Goal: Transaction & Acquisition: Book appointment/travel/reservation

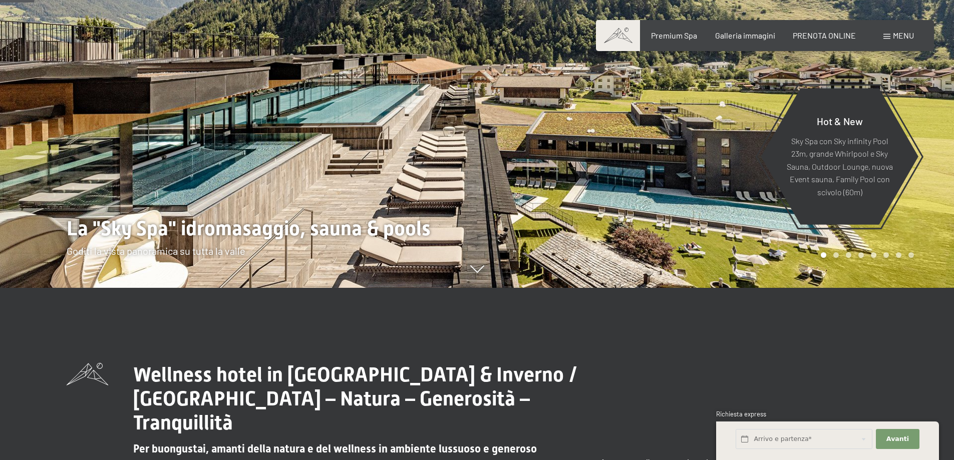
scroll to position [200, 0]
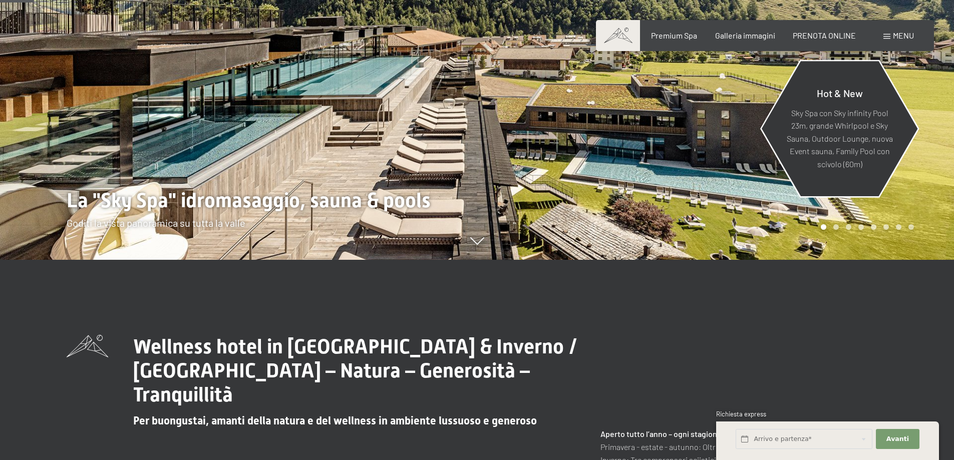
click at [840, 160] on p "Sky Spa con Sky infinity Pool 23m, grande Whirlpool e Sky Sauna, Outdoor Lounge…" at bounding box center [839, 138] width 109 height 64
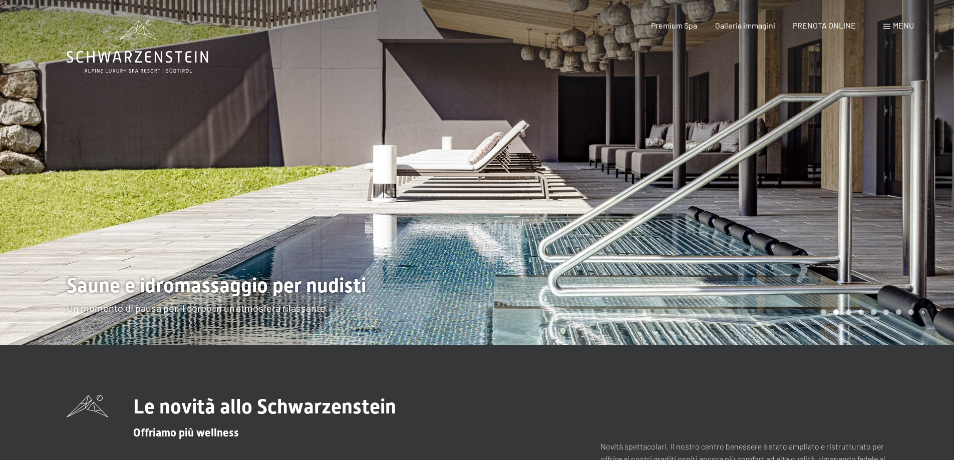
click at [908, 214] on div at bounding box center [715, 172] width 477 height 345
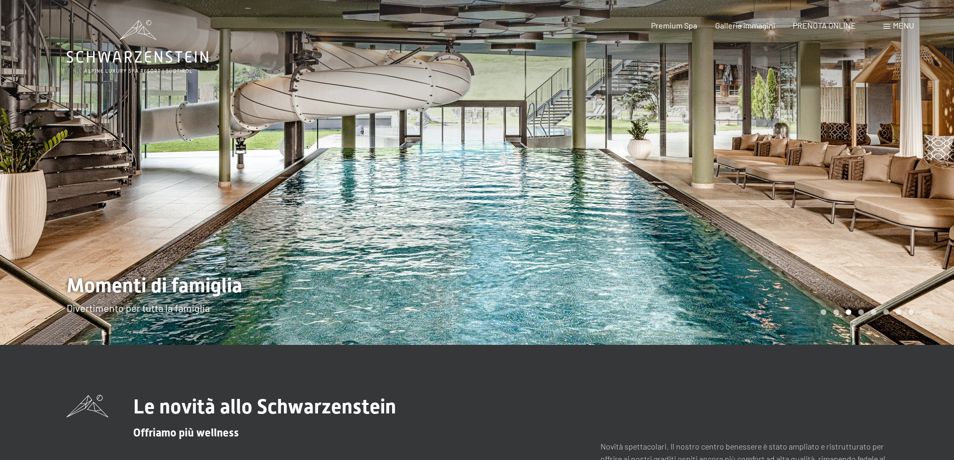
click at [908, 214] on div at bounding box center [715, 172] width 477 height 345
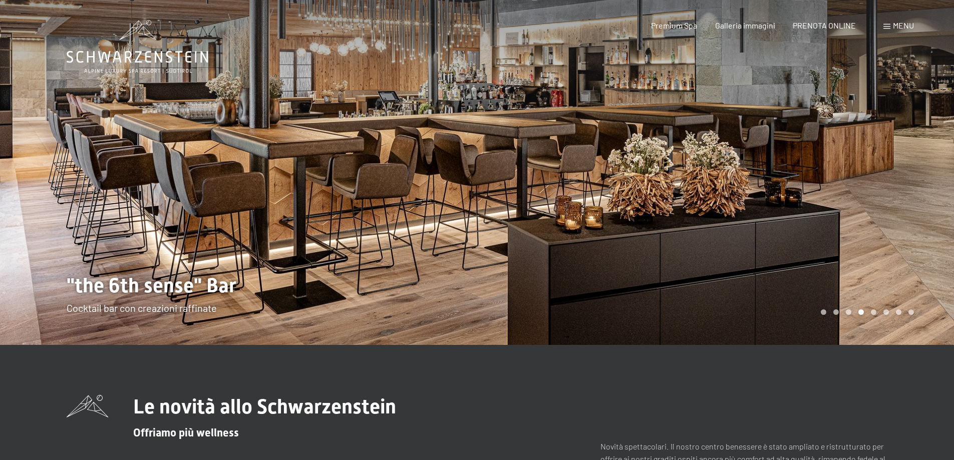
click at [908, 214] on div at bounding box center [715, 172] width 477 height 345
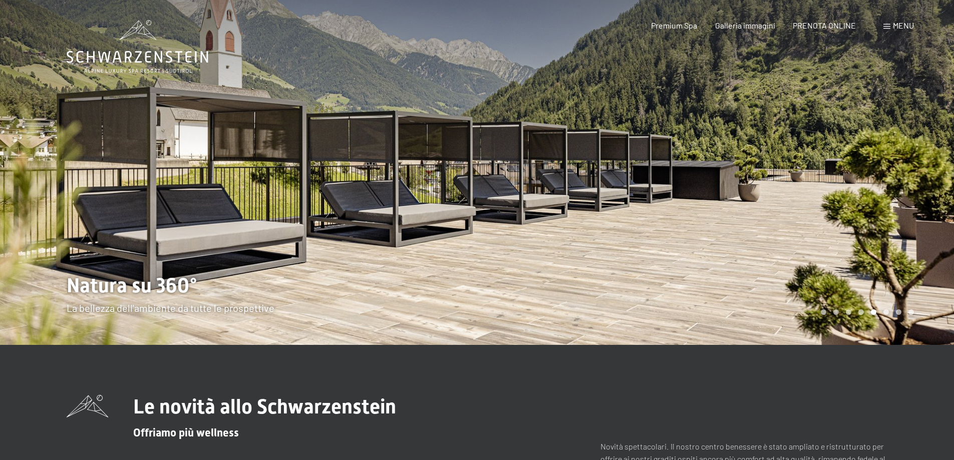
click at [898, 181] on div at bounding box center [715, 172] width 477 height 345
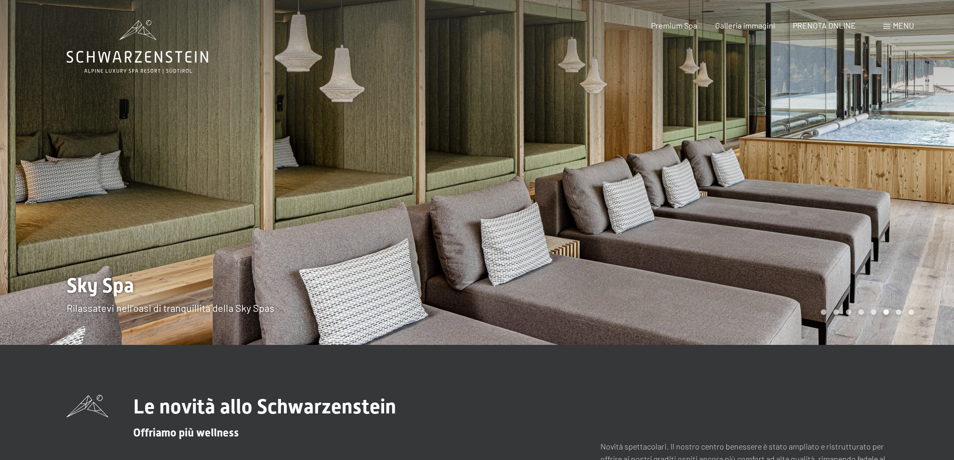
click at [898, 181] on div at bounding box center [715, 172] width 477 height 345
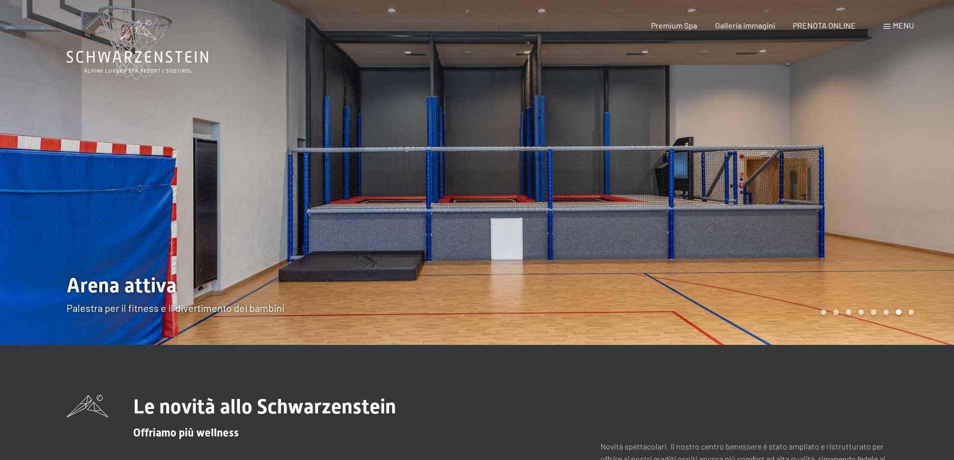
click at [898, 181] on div at bounding box center [715, 172] width 477 height 345
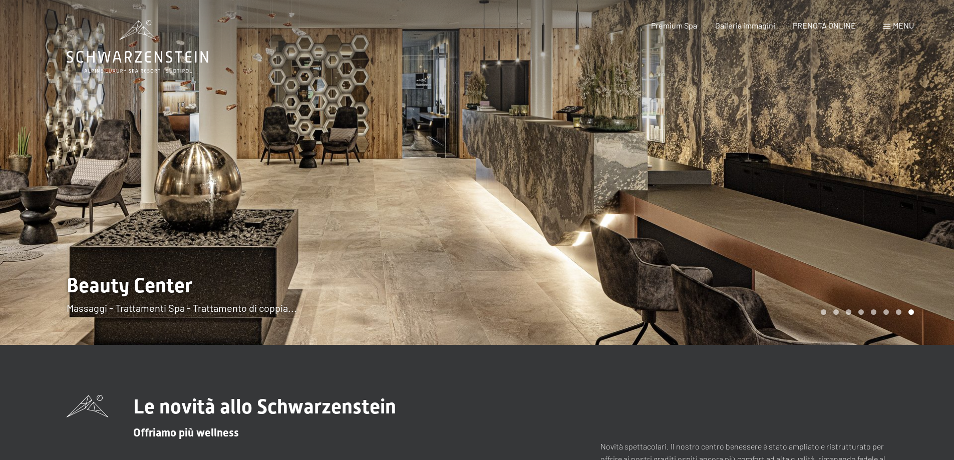
click at [898, 181] on div at bounding box center [715, 172] width 477 height 345
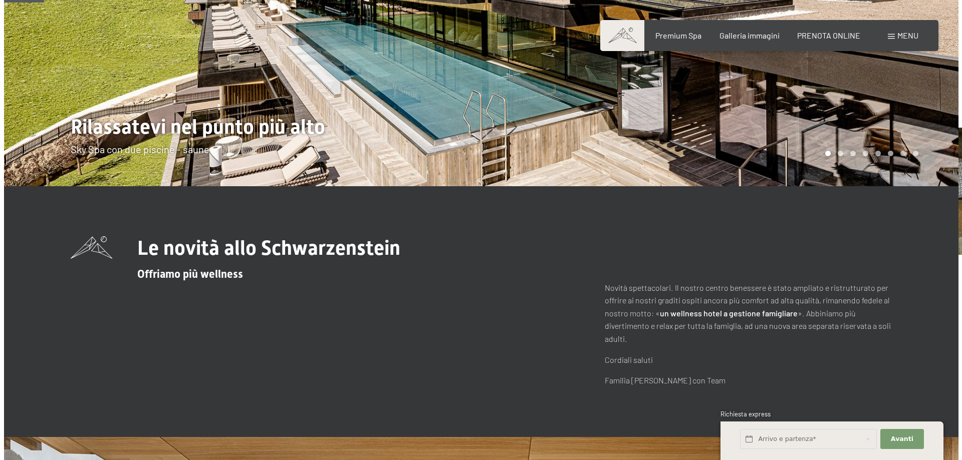
scroll to position [200, 0]
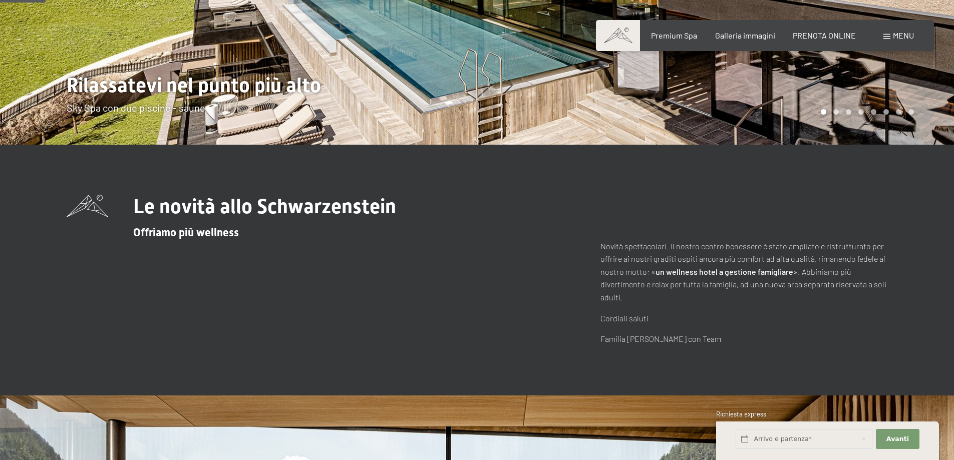
click at [903, 35] on span "Menu" at bounding box center [903, 36] width 21 height 10
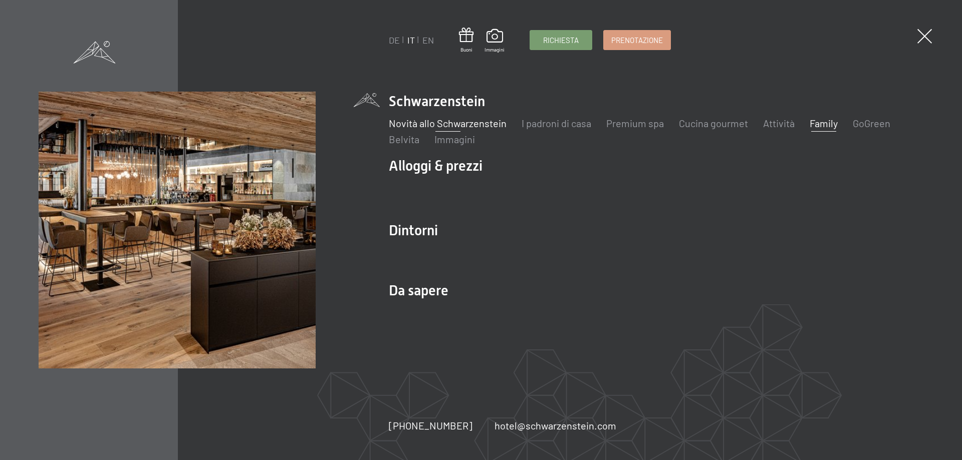
click at [823, 128] on link "Family" at bounding box center [823, 123] width 28 height 12
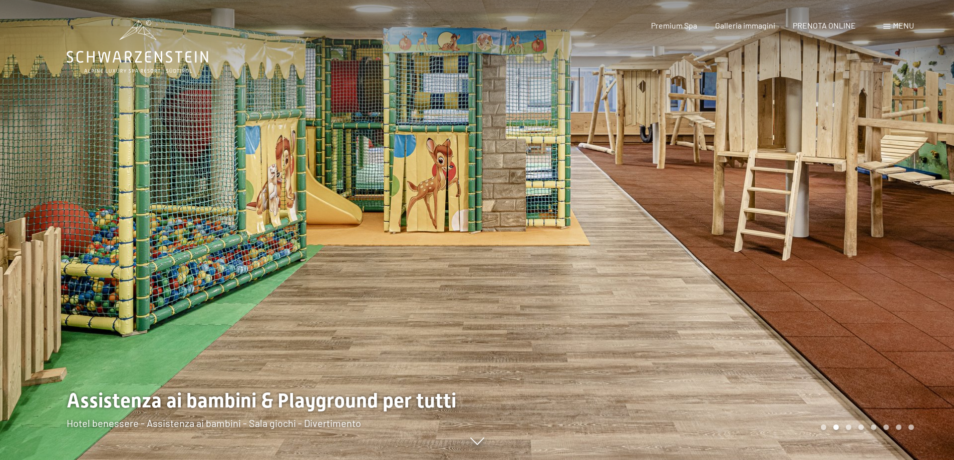
click at [888, 296] on div at bounding box center [715, 230] width 477 height 460
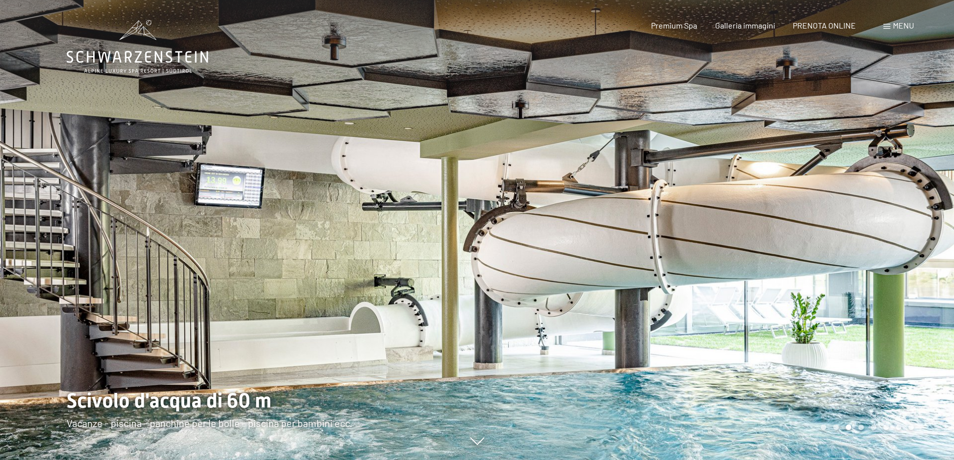
click at [888, 296] on div at bounding box center [715, 230] width 477 height 460
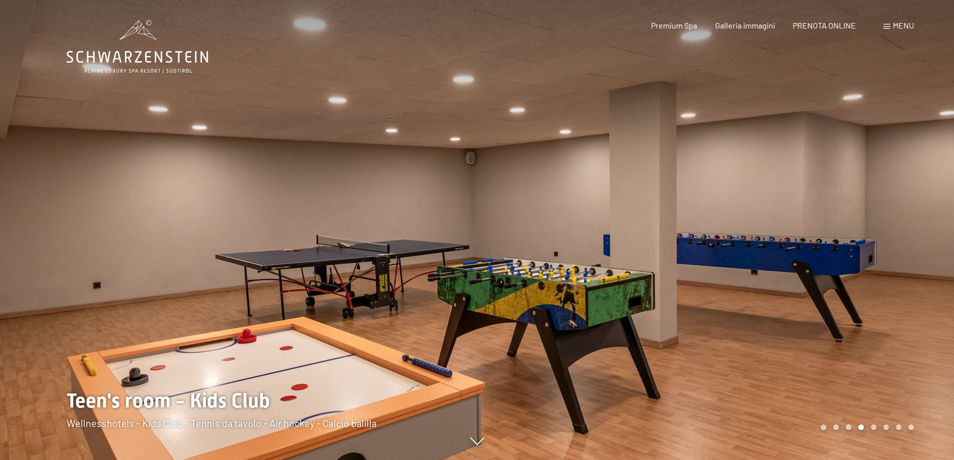
click at [888, 296] on div at bounding box center [715, 230] width 477 height 460
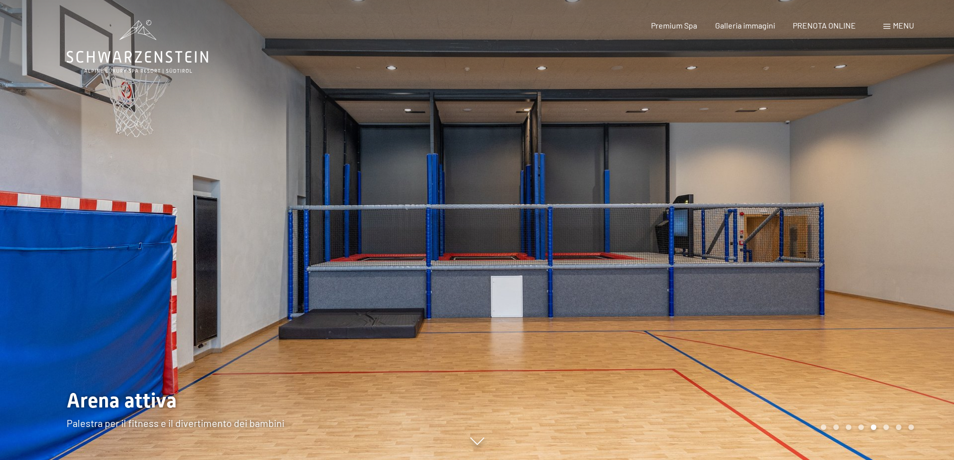
click at [888, 296] on div at bounding box center [715, 230] width 477 height 460
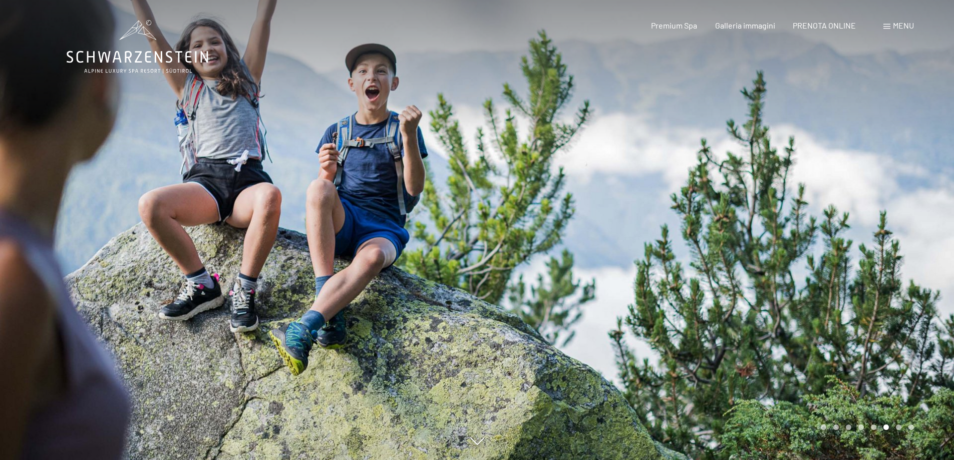
click at [888, 296] on div at bounding box center [715, 230] width 477 height 460
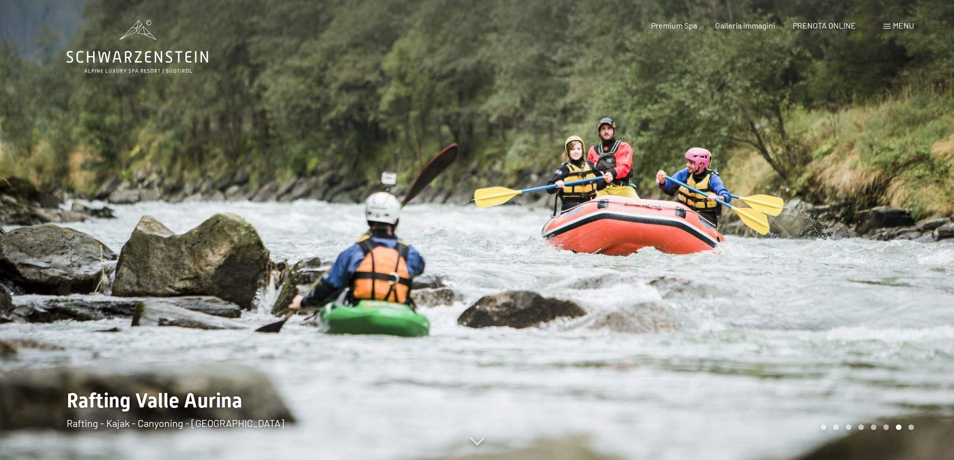
click at [888, 296] on div at bounding box center [715, 230] width 477 height 460
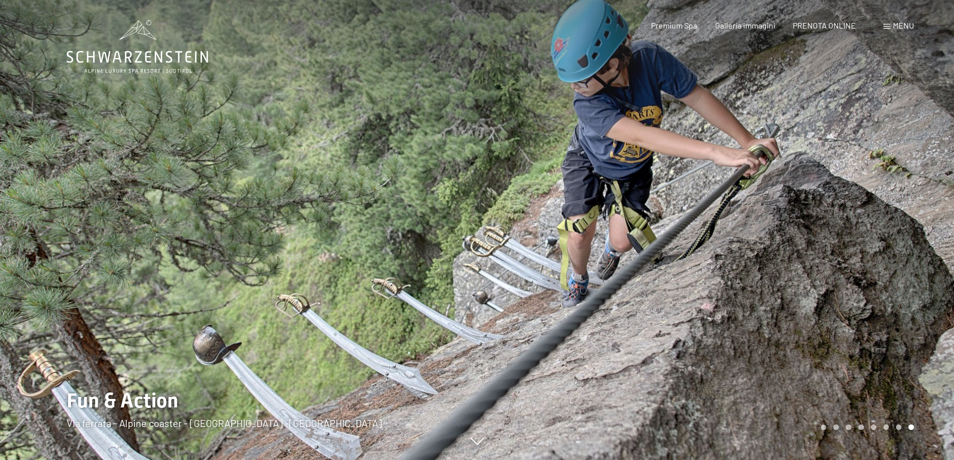
click at [888, 296] on div at bounding box center [715, 230] width 477 height 460
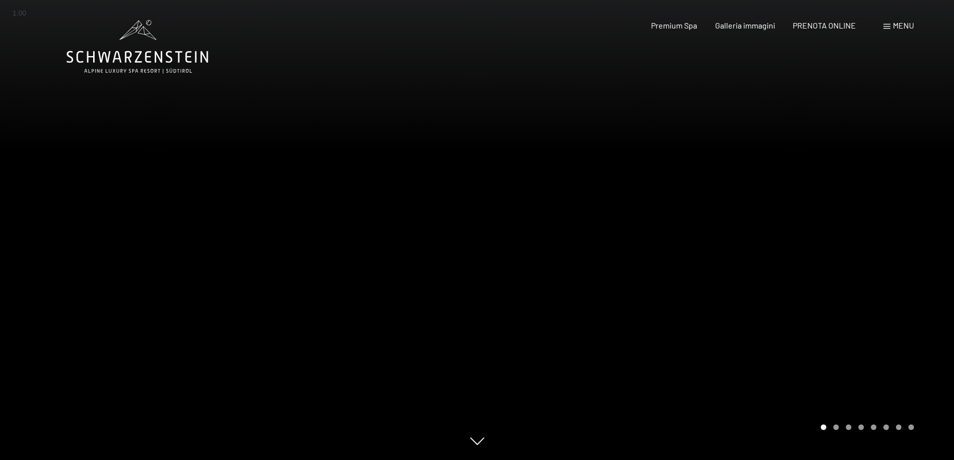
click at [888, 296] on div at bounding box center [715, 230] width 477 height 460
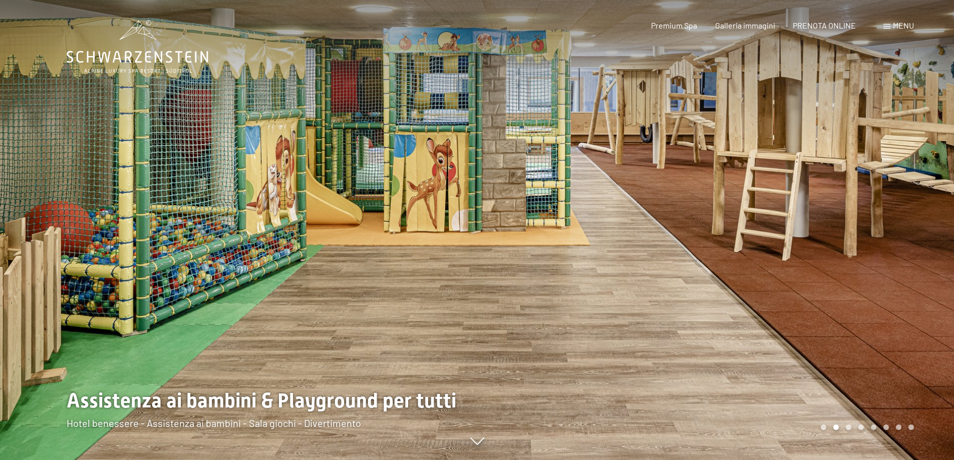
click at [888, 296] on div at bounding box center [715, 230] width 477 height 460
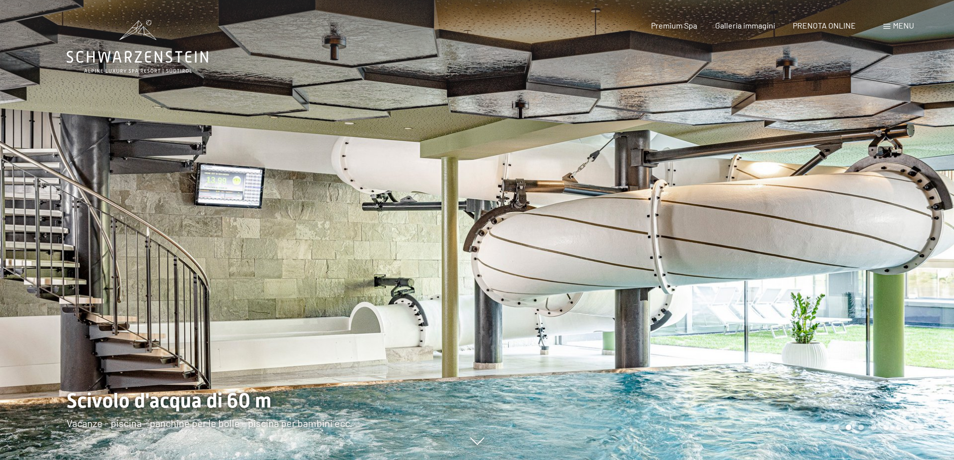
click at [903, 29] on span "Menu" at bounding box center [903, 26] width 21 height 10
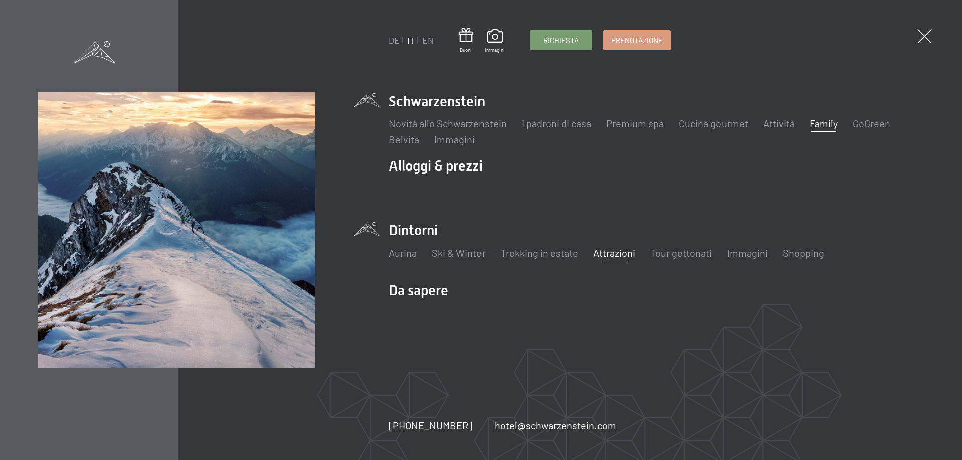
click at [625, 258] on link "Attrazioni" at bounding box center [614, 253] width 42 height 12
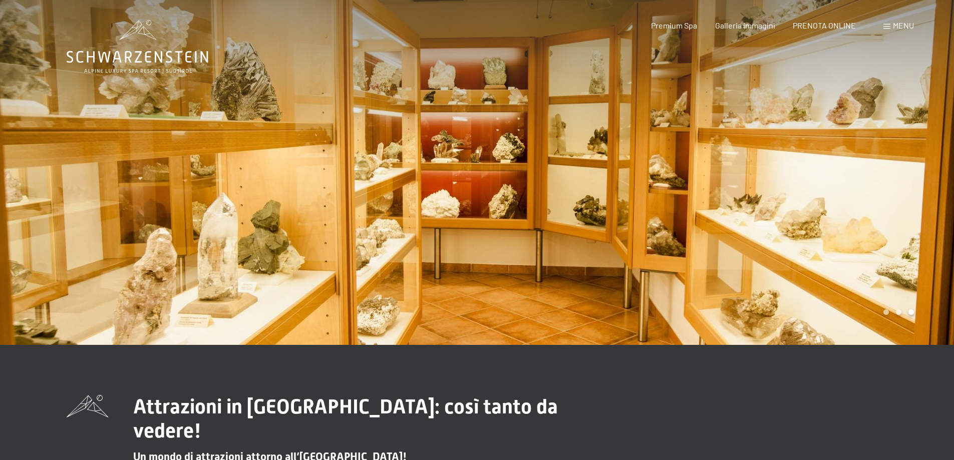
click at [889, 190] on div at bounding box center [715, 172] width 477 height 345
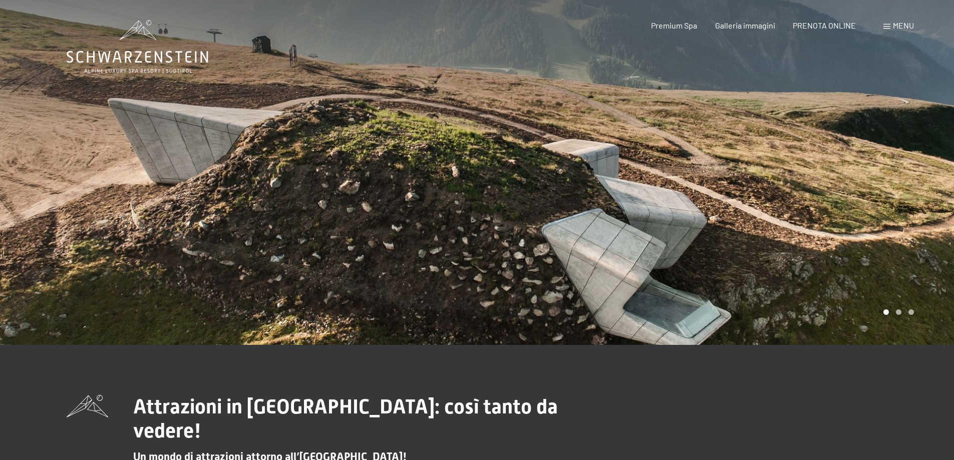
click at [889, 190] on div at bounding box center [715, 172] width 477 height 345
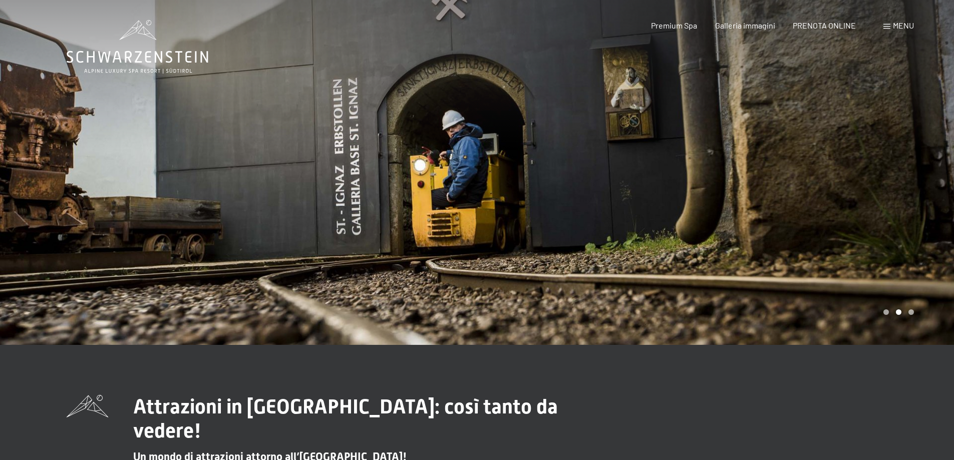
click at [889, 190] on div at bounding box center [715, 172] width 477 height 345
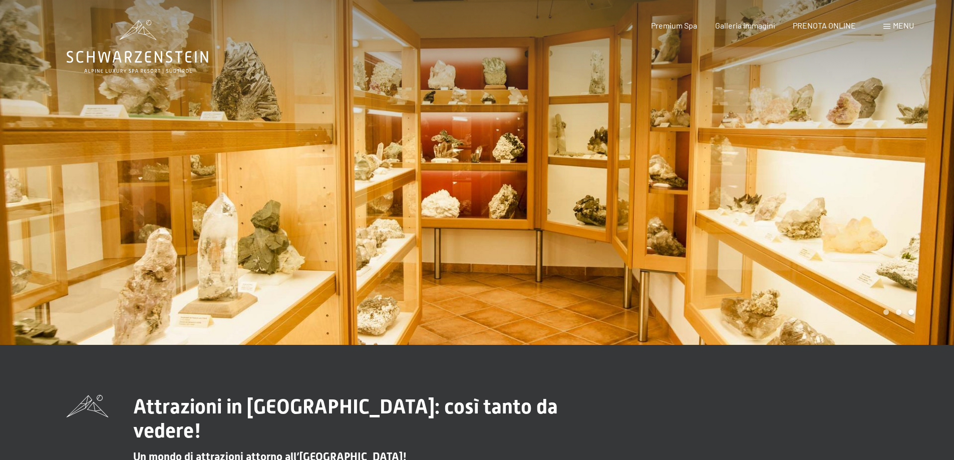
click at [897, 28] on span "Menu" at bounding box center [903, 26] width 21 height 10
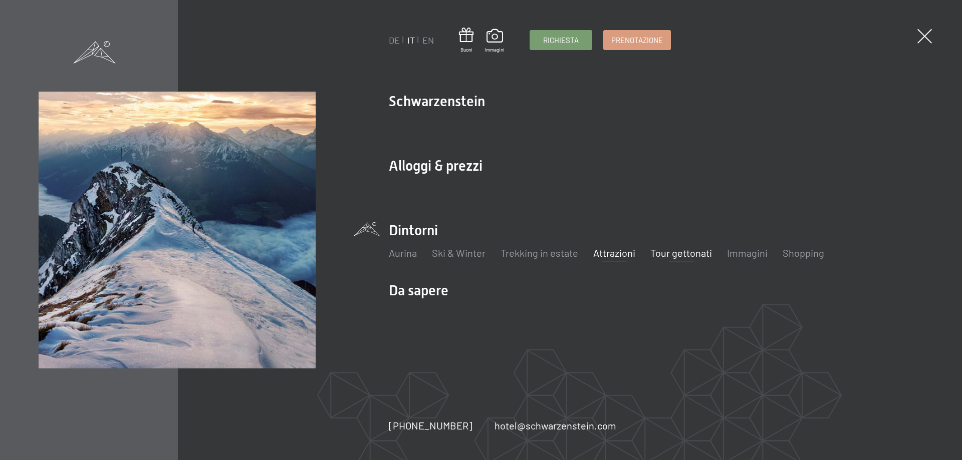
click at [673, 250] on link "Tour gettonati" at bounding box center [681, 253] width 62 height 12
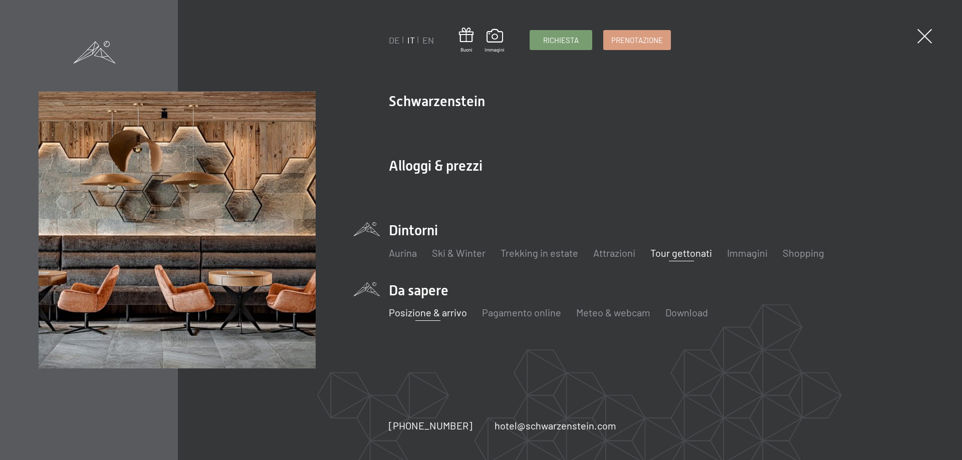
drag, startPoint x: 0, startPoint y: 0, endPoint x: 443, endPoint y: 312, distance: 542.1
click at [443, 312] on link "Posizione & arrivo" at bounding box center [428, 313] width 78 height 12
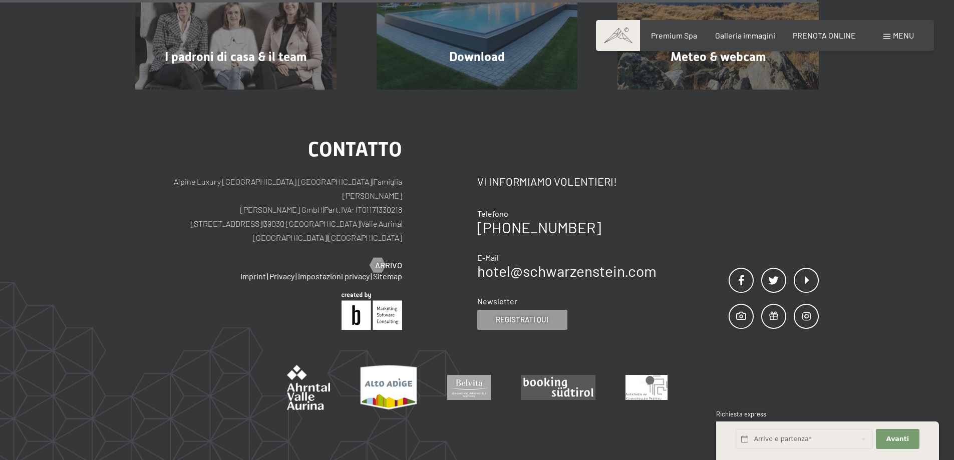
scroll to position [902, 0]
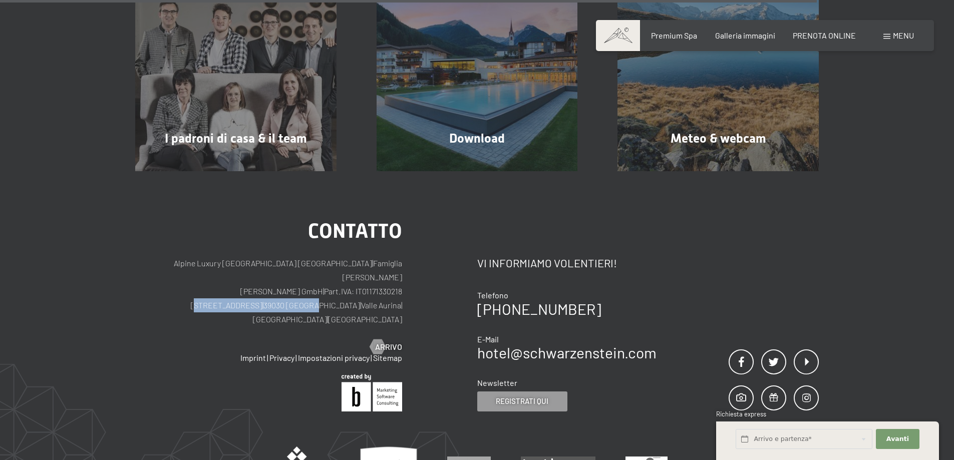
drag, startPoint x: 186, startPoint y: 266, endPoint x: 296, endPoint y: 271, distance: 110.3
click at [296, 271] on p "Alpine Luxury SPA Resort SCHWARZENSTEIN | Famiglia Zimmerhofer Otmar Zimmerhofe…" at bounding box center [268, 291] width 267 height 70
click at [30, 294] on div "Contatto Alpine Luxury SPA Resort SCHWARZENSTEIN | Famiglia Zimmerhofer Otmar Z…" at bounding box center [477, 369] width 954 height 396
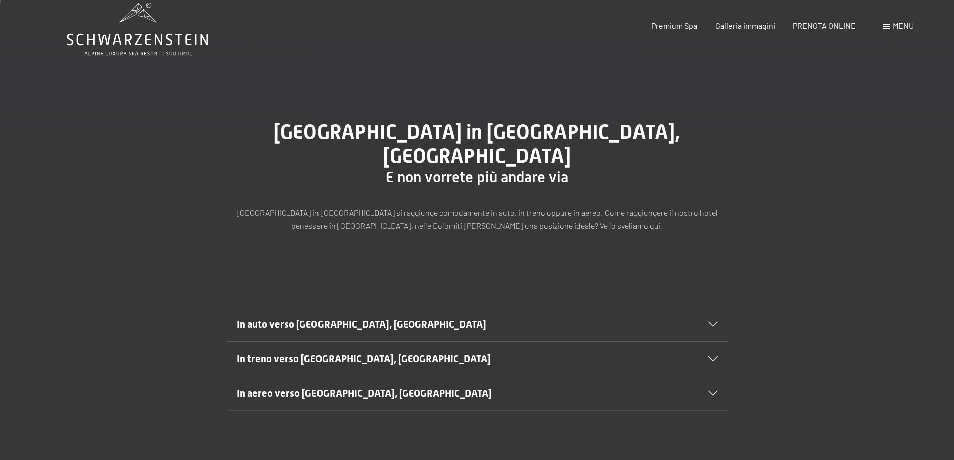
scroll to position [0, 0]
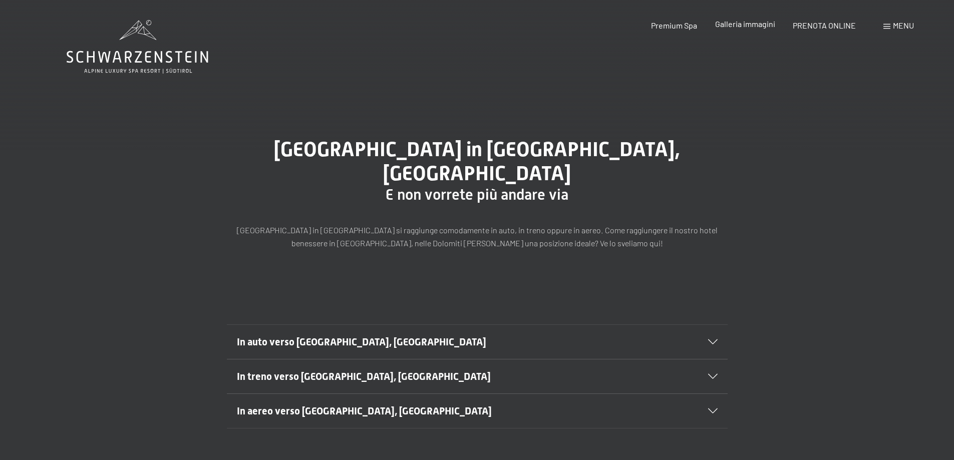
click at [751, 27] on span "Galleria immagini" at bounding box center [745, 24] width 60 height 10
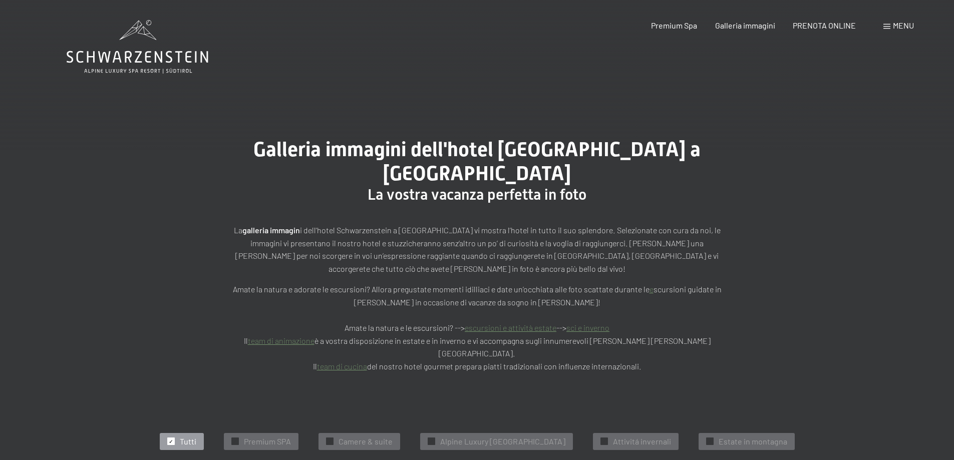
click at [894, 28] on span "Menu" at bounding box center [903, 26] width 21 height 10
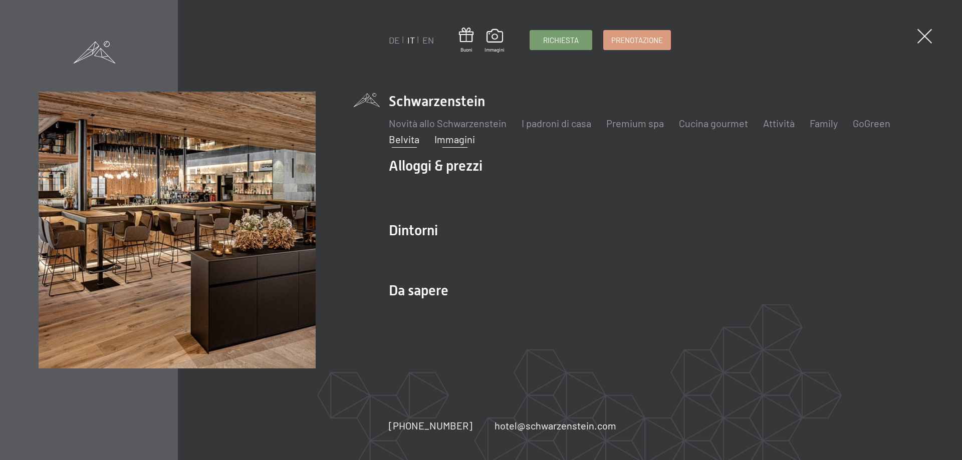
click at [411, 137] on link "Belvita" at bounding box center [404, 139] width 31 height 12
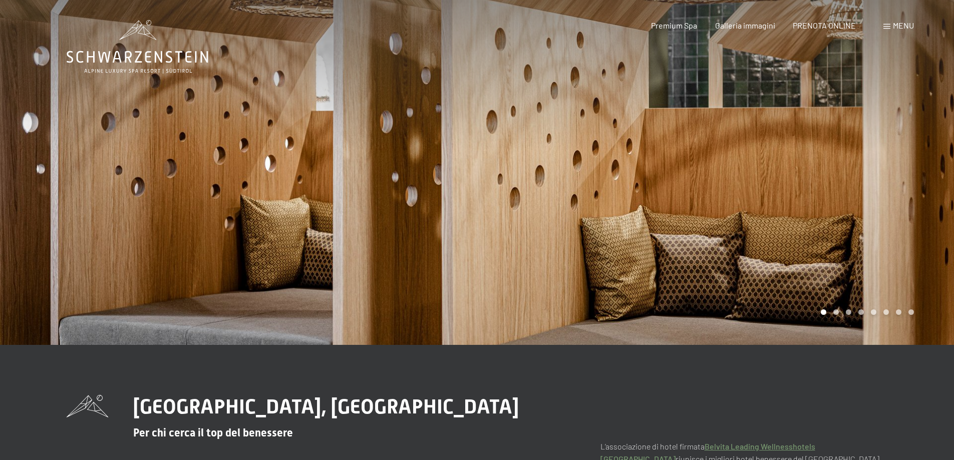
click at [931, 159] on div at bounding box center [715, 172] width 477 height 345
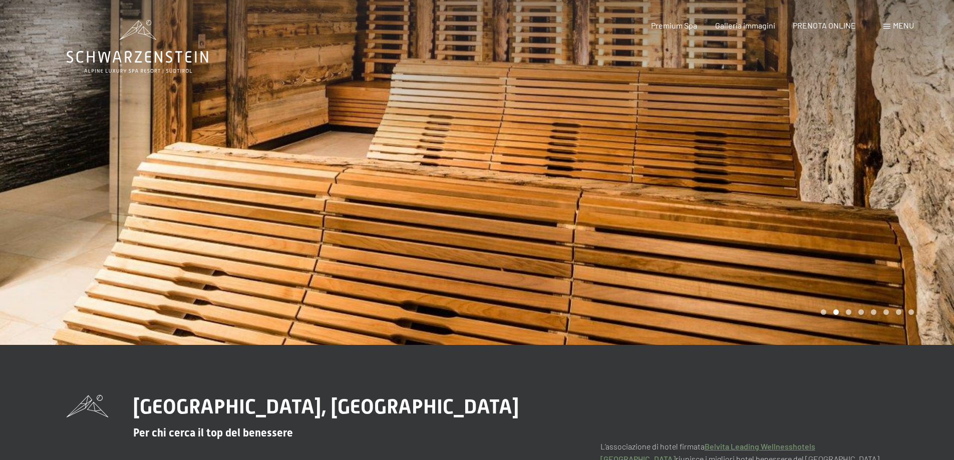
click at [931, 159] on div at bounding box center [715, 172] width 477 height 345
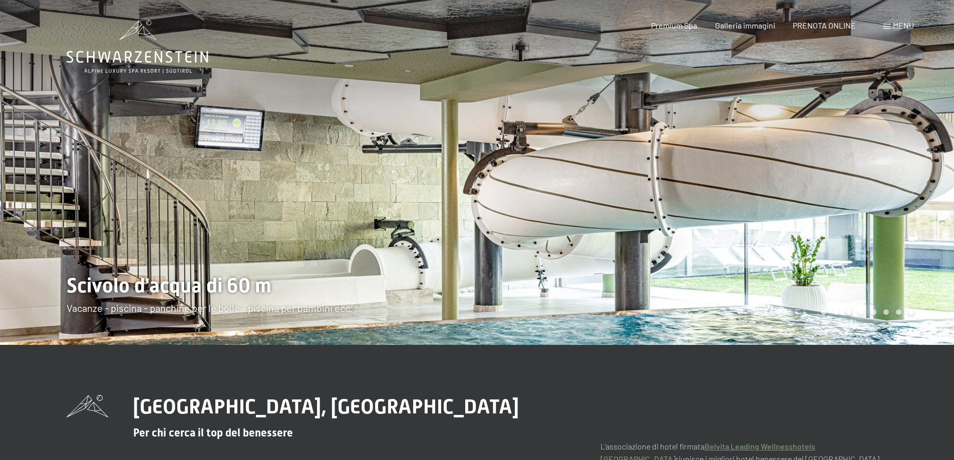
click at [931, 159] on div at bounding box center [715, 172] width 477 height 345
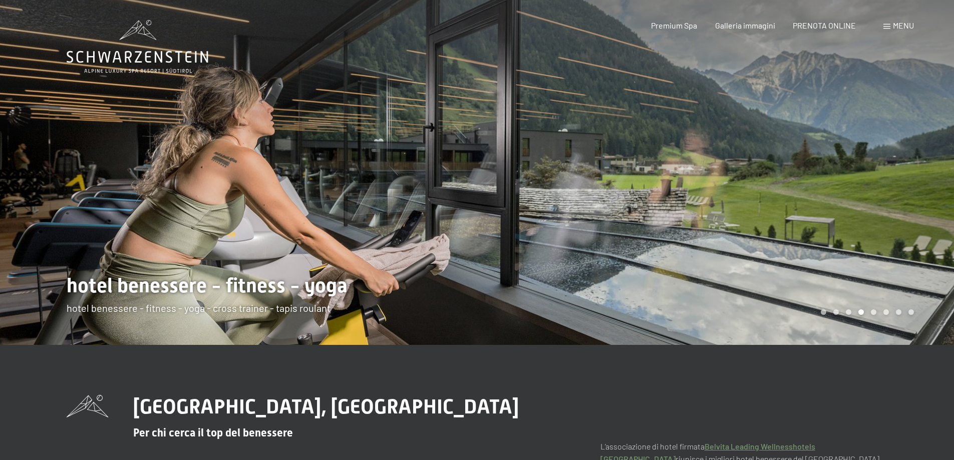
click at [931, 159] on div at bounding box center [715, 172] width 477 height 345
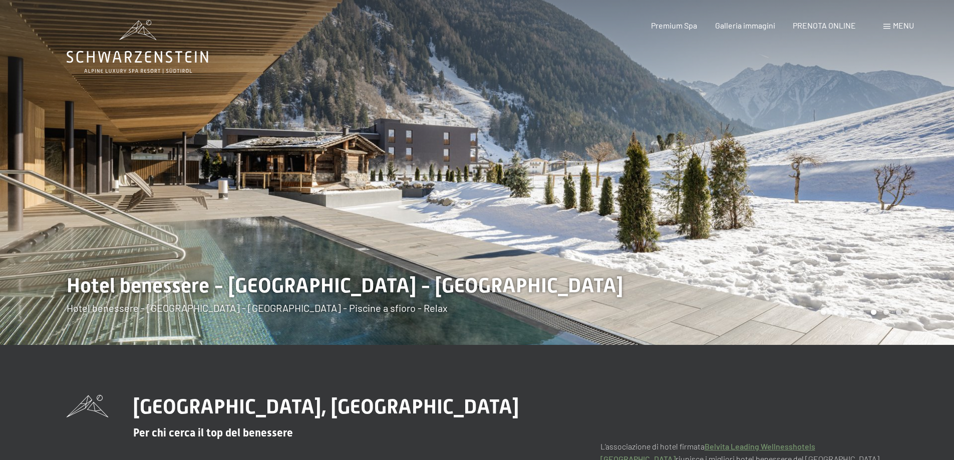
click at [931, 159] on div at bounding box center [715, 172] width 477 height 345
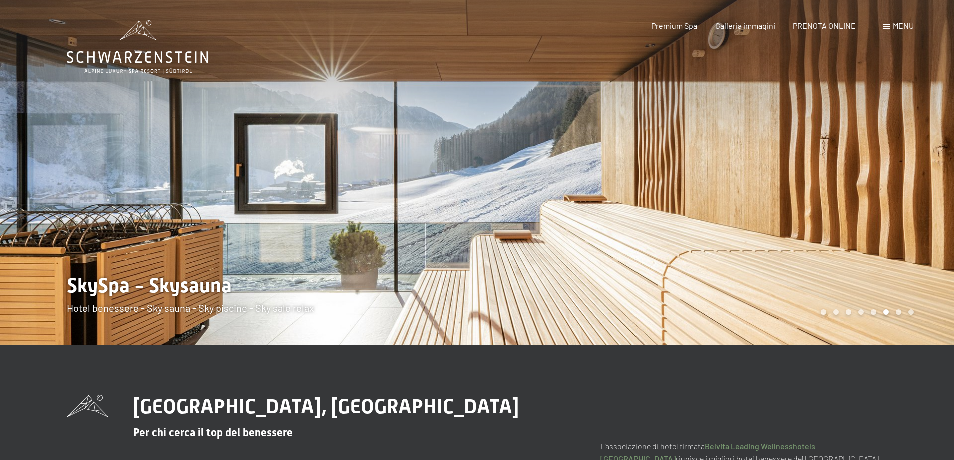
click at [931, 159] on div at bounding box center [715, 172] width 477 height 345
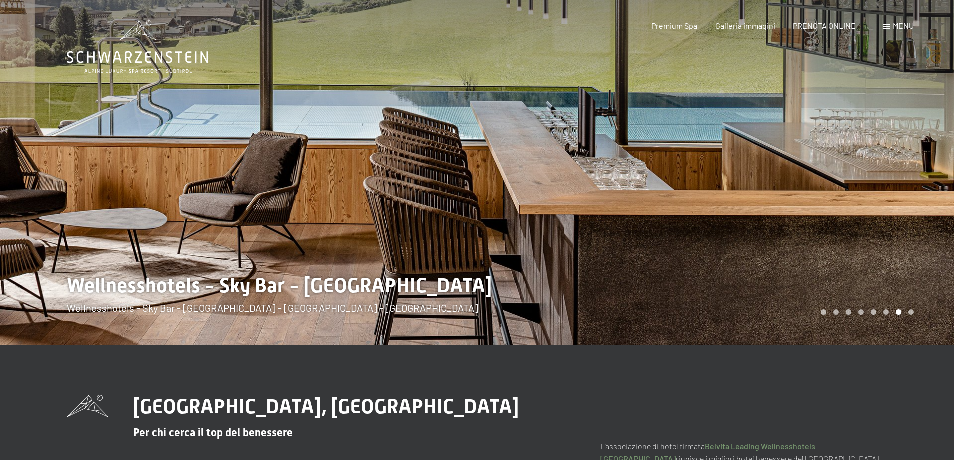
click at [931, 159] on div at bounding box center [715, 172] width 477 height 345
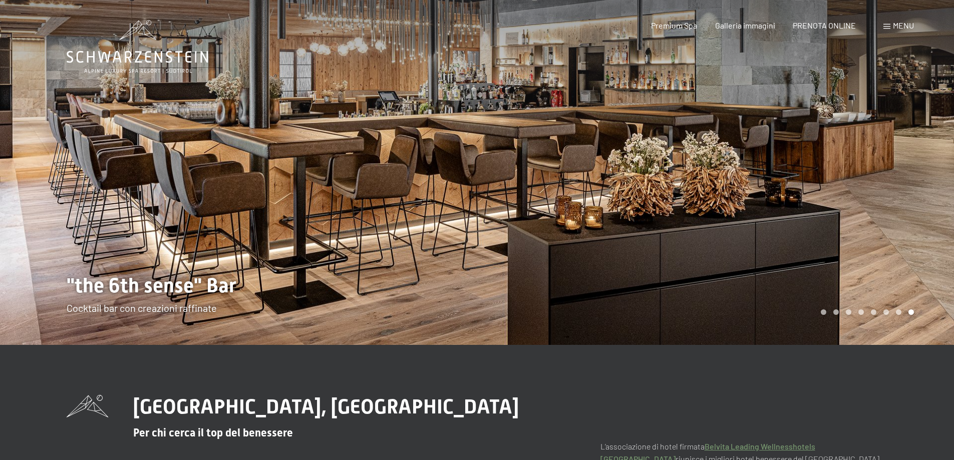
click at [931, 159] on div at bounding box center [715, 172] width 477 height 345
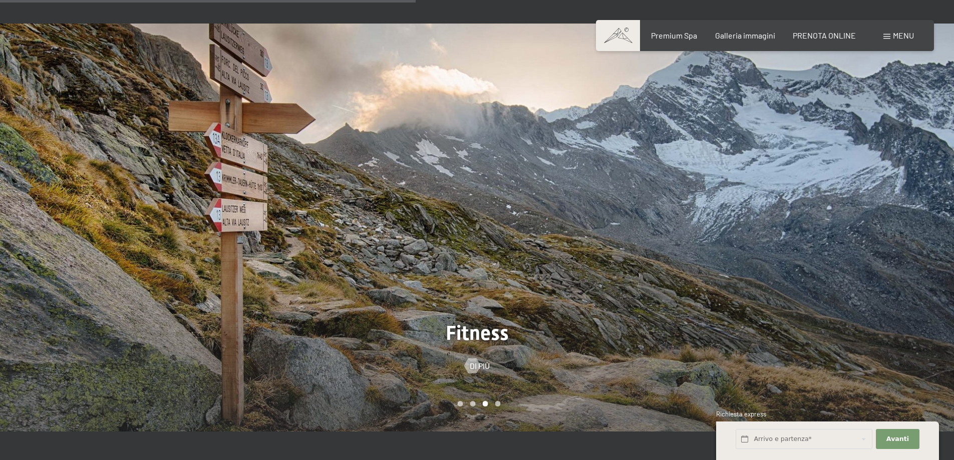
scroll to position [603, 0]
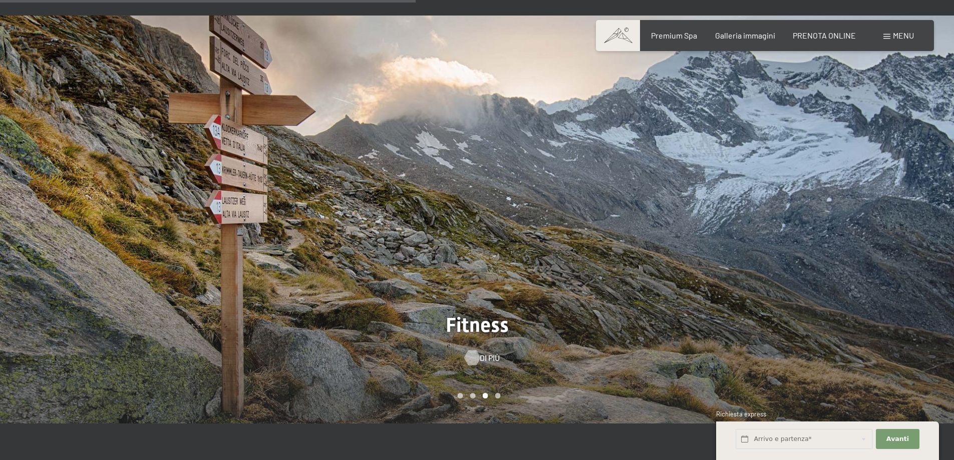
click at [472, 350] on div at bounding box center [472, 357] width 9 height 15
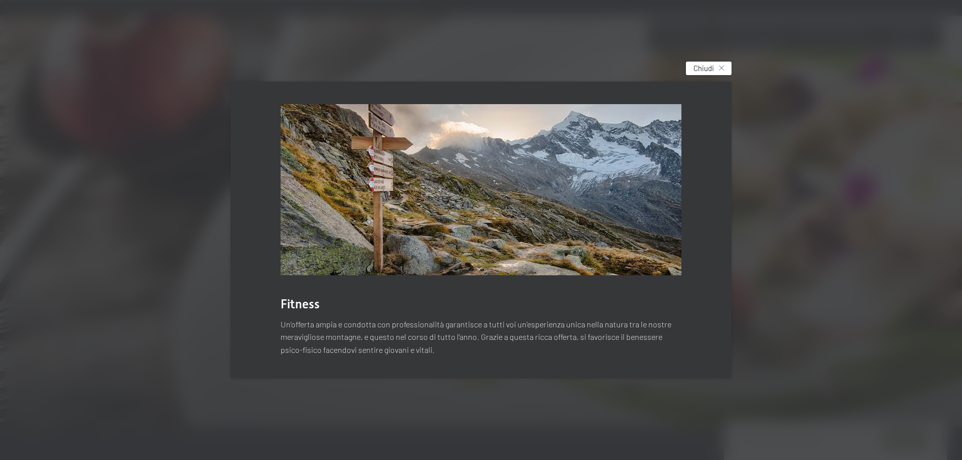
click at [705, 66] on span "Chiudi" at bounding box center [703, 68] width 21 height 11
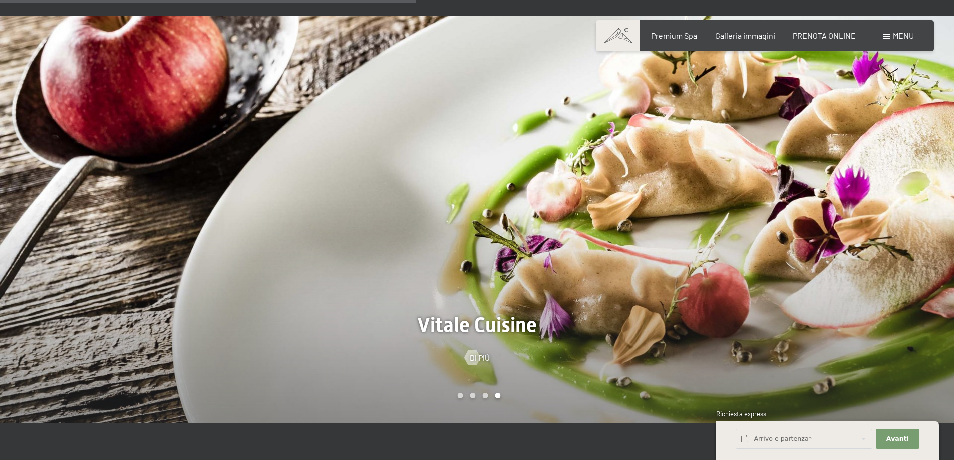
click at [919, 221] on div at bounding box center [715, 220] width 477 height 409
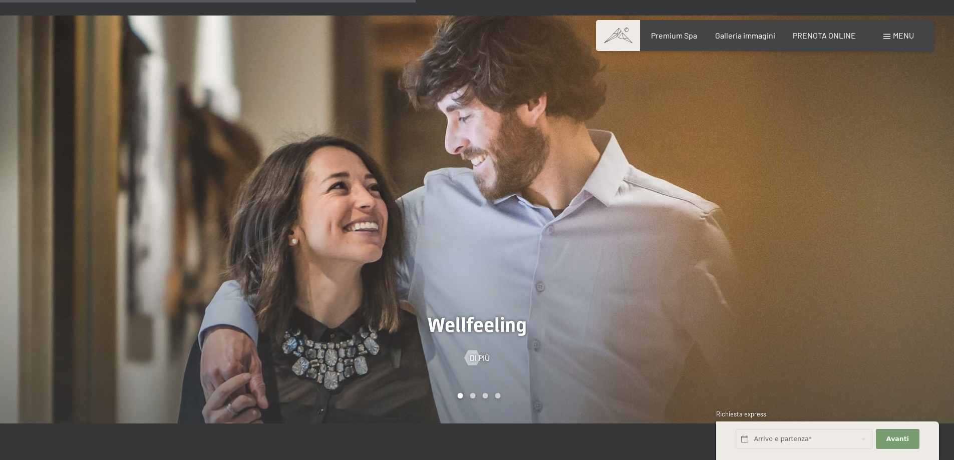
click at [919, 221] on div at bounding box center [715, 220] width 477 height 409
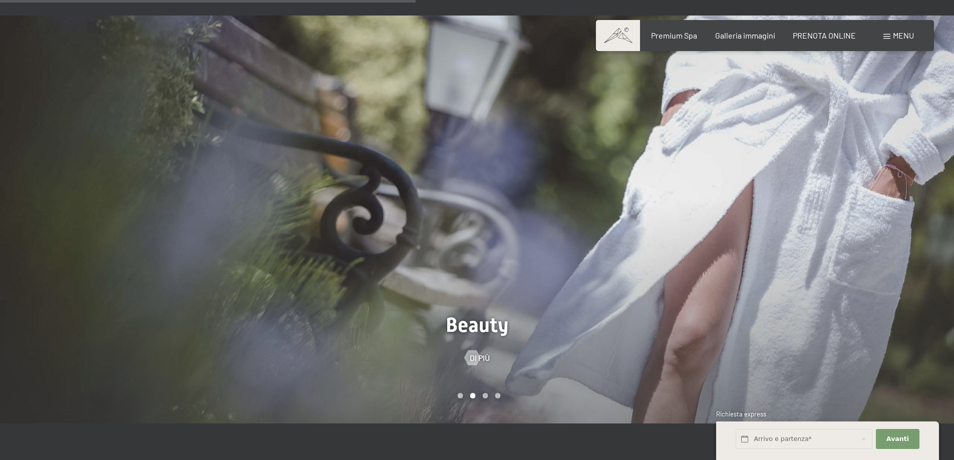
click at [919, 221] on div at bounding box center [715, 220] width 477 height 409
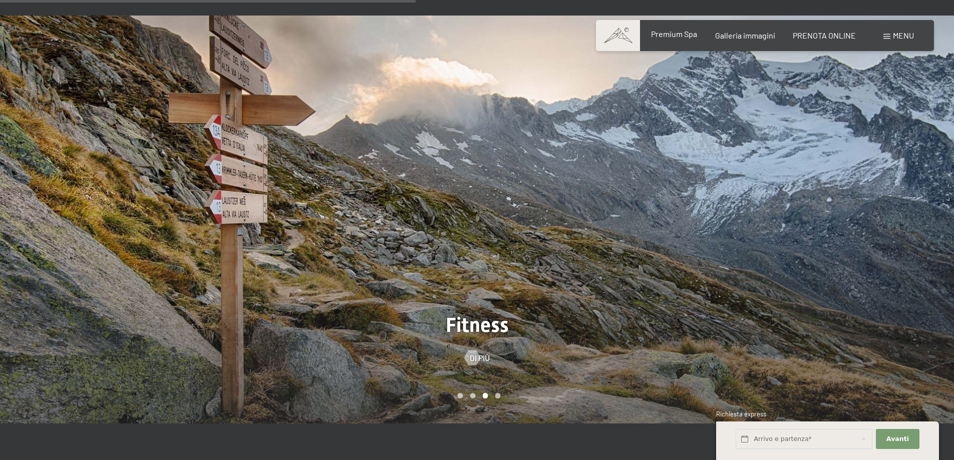
click at [671, 35] on span "Premium Spa" at bounding box center [674, 34] width 46 height 10
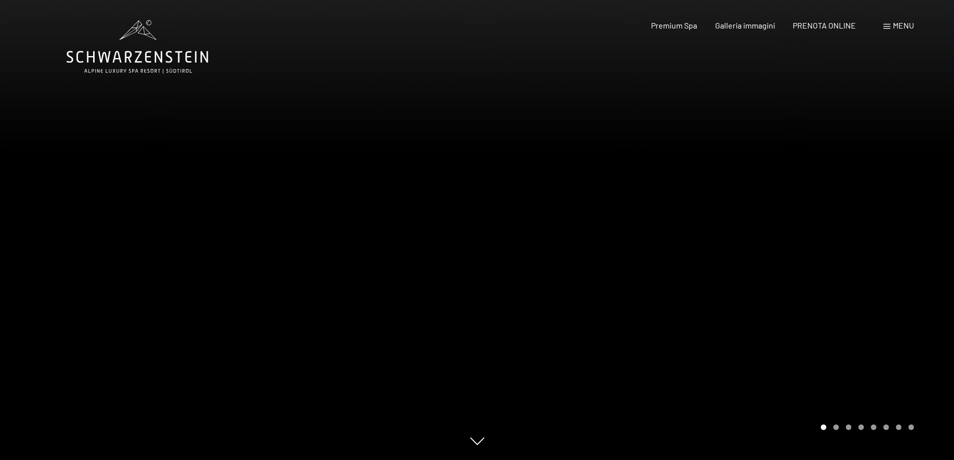
click at [872, 276] on div at bounding box center [715, 230] width 477 height 460
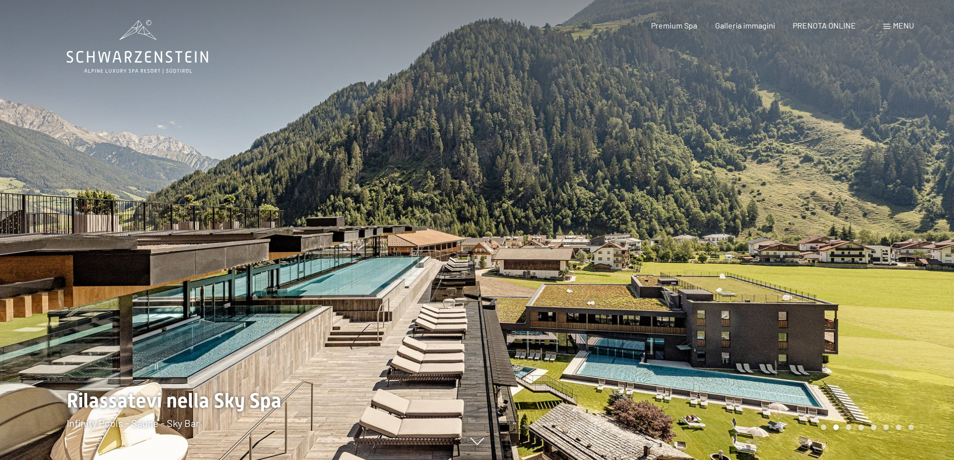
click at [872, 276] on div at bounding box center [715, 230] width 477 height 460
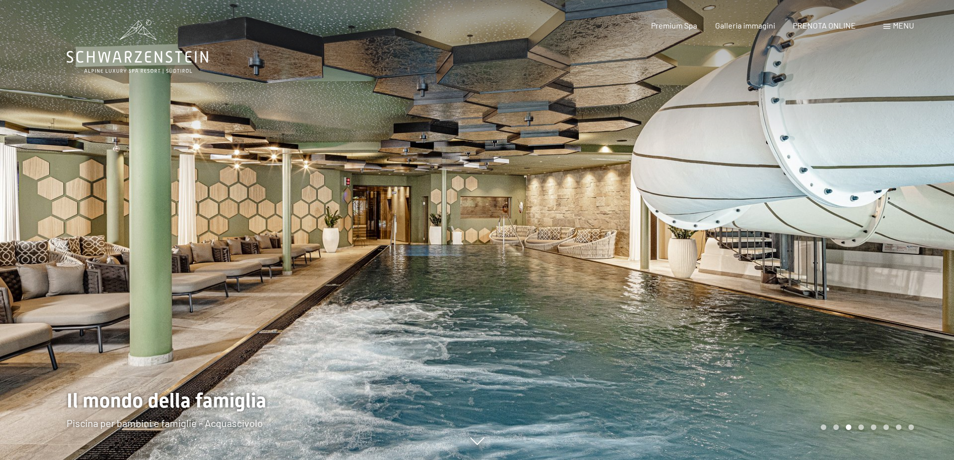
click at [864, 271] on div at bounding box center [715, 230] width 477 height 460
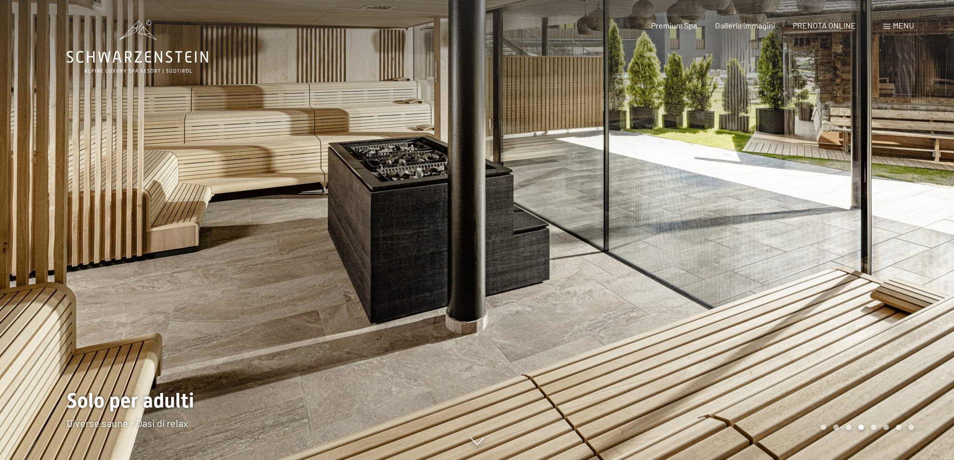
click at [864, 271] on div at bounding box center [715, 230] width 477 height 460
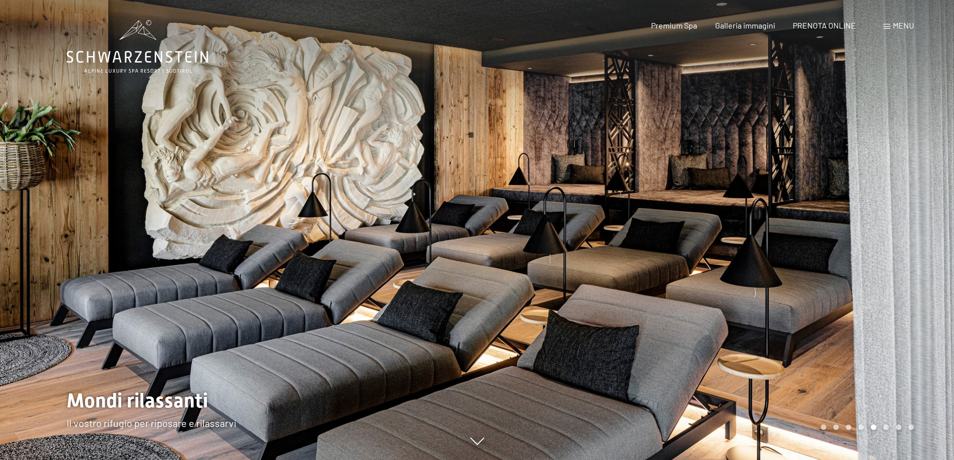
click at [864, 271] on div at bounding box center [715, 230] width 477 height 460
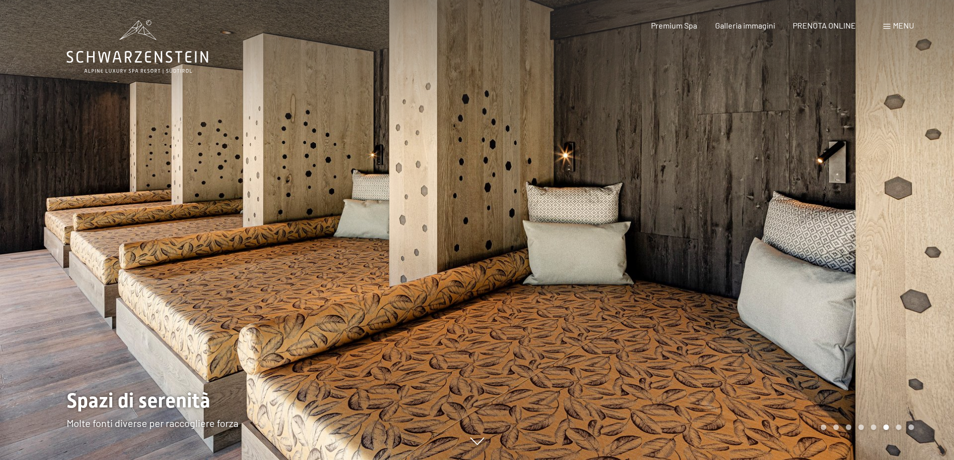
click at [864, 271] on div at bounding box center [715, 230] width 477 height 460
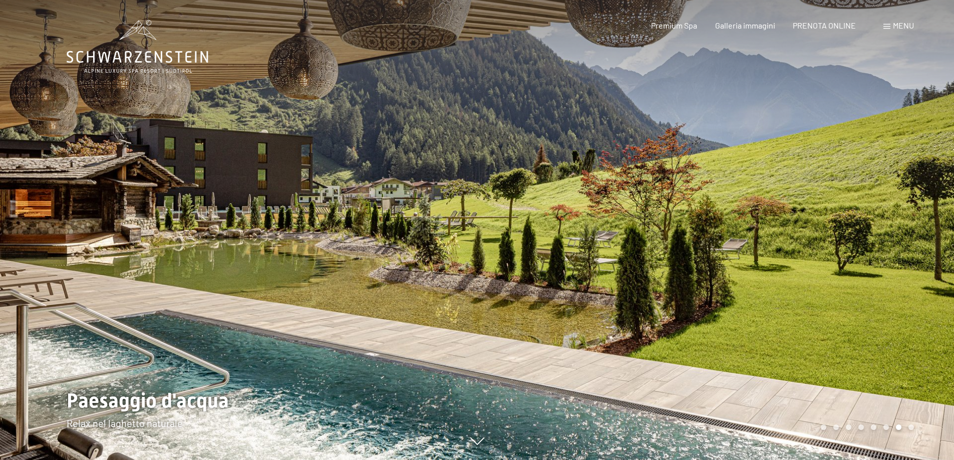
click at [864, 271] on div at bounding box center [715, 230] width 477 height 460
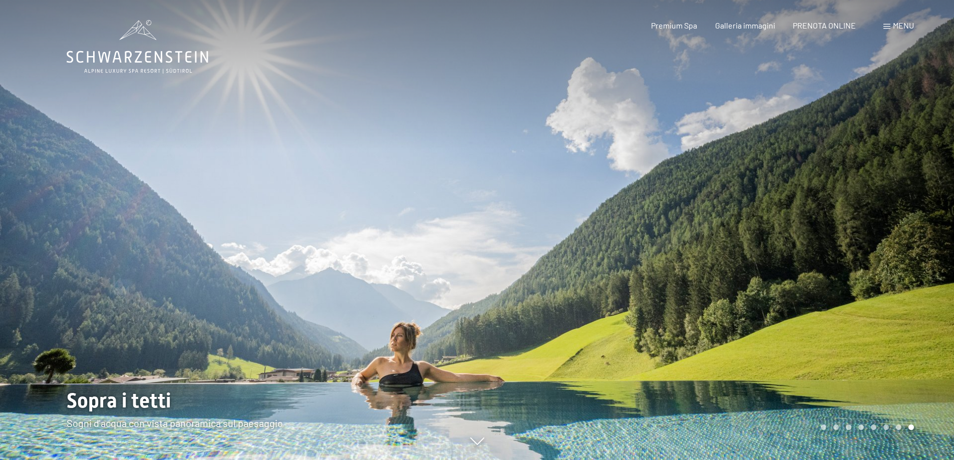
click at [864, 271] on div at bounding box center [715, 230] width 477 height 460
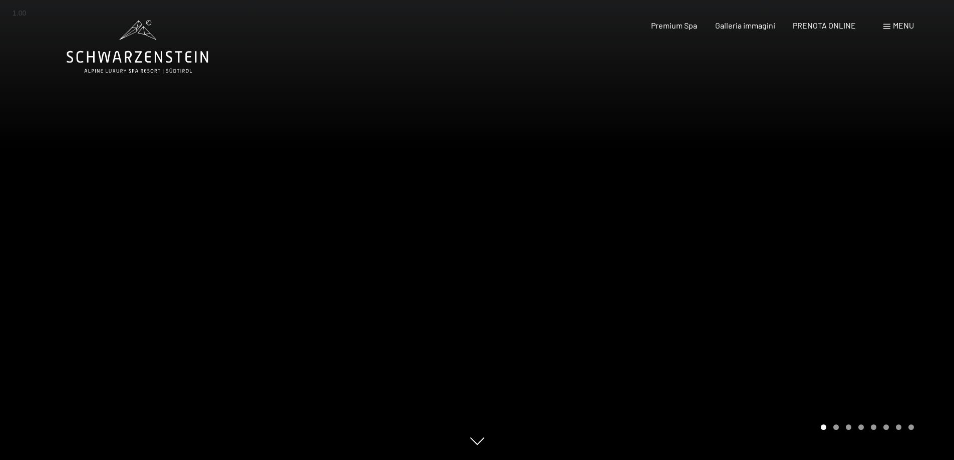
click at [864, 271] on div at bounding box center [715, 230] width 477 height 460
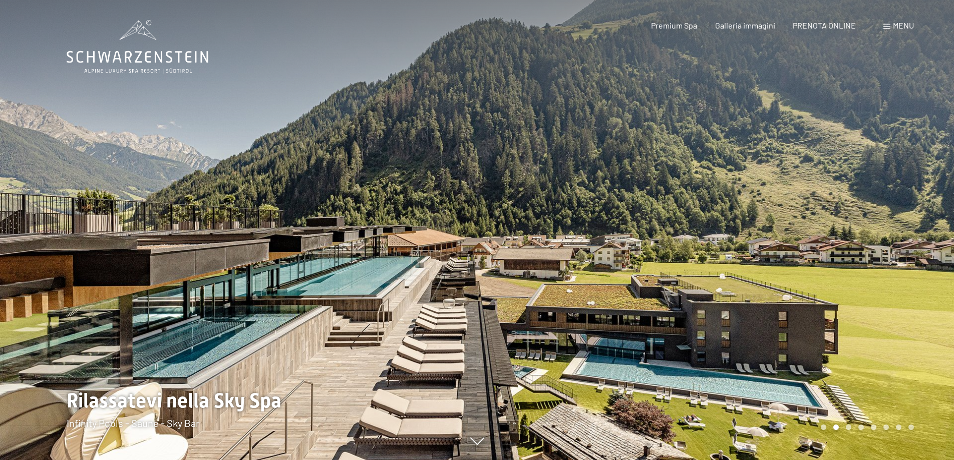
click at [864, 271] on div at bounding box center [715, 230] width 477 height 460
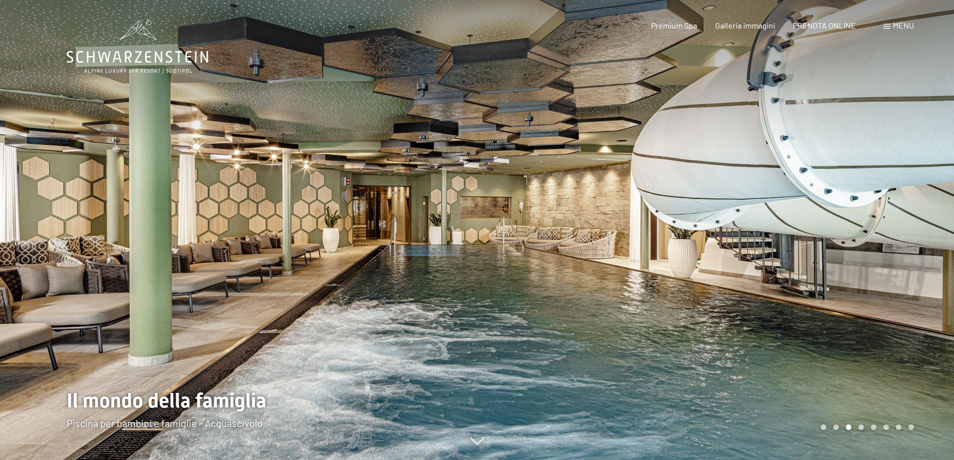
click at [864, 271] on div at bounding box center [715, 230] width 477 height 460
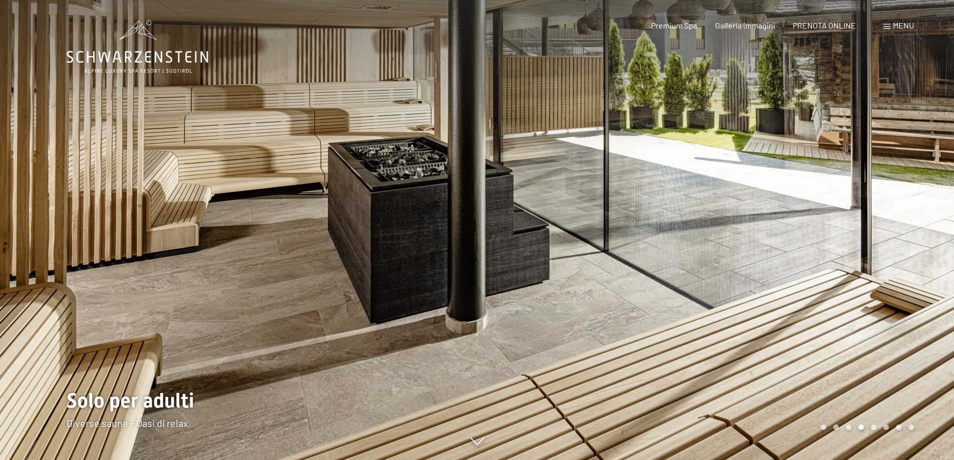
click at [864, 271] on div at bounding box center [715, 230] width 477 height 460
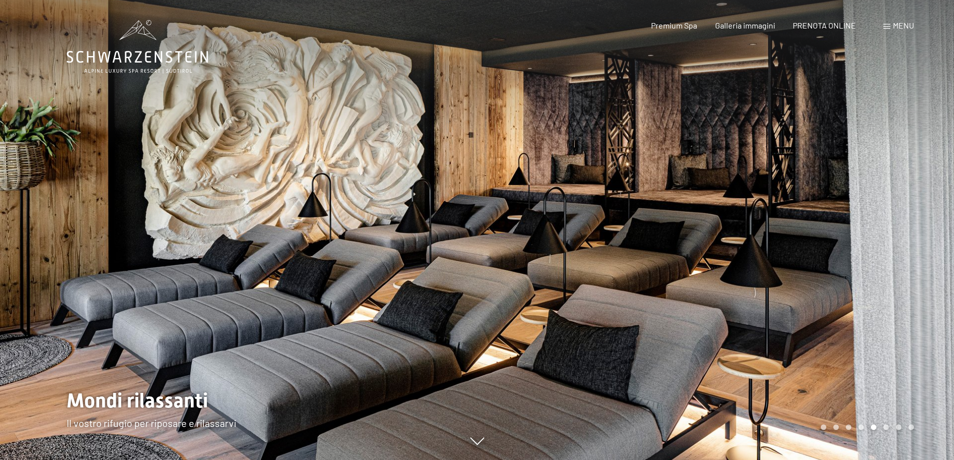
click at [864, 271] on div at bounding box center [715, 230] width 477 height 460
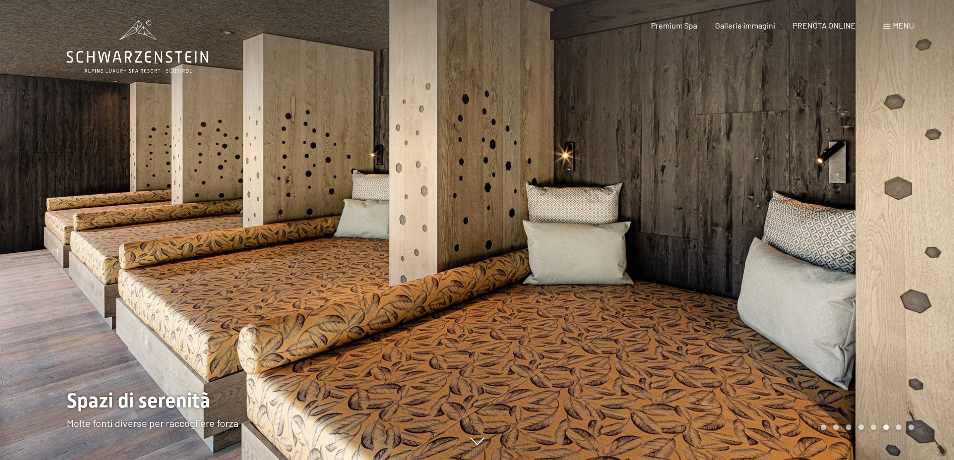
click at [864, 271] on div at bounding box center [715, 230] width 477 height 460
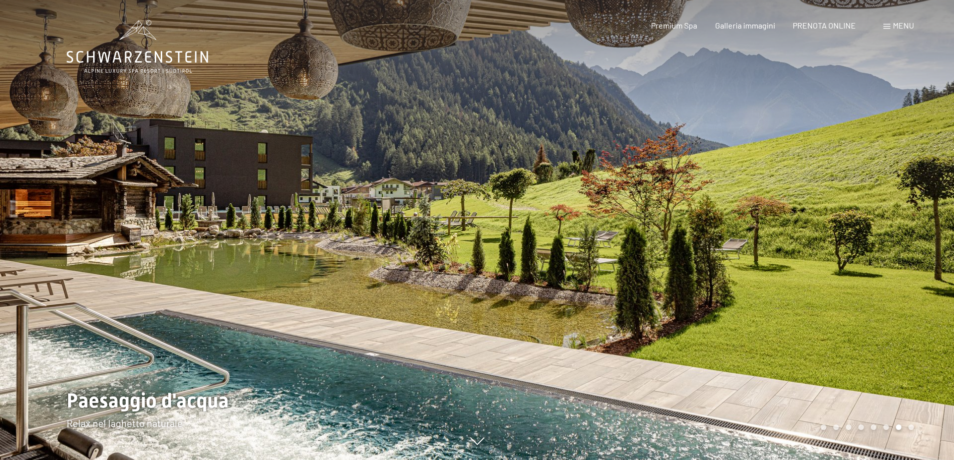
click at [864, 271] on div at bounding box center [715, 230] width 477 height 460
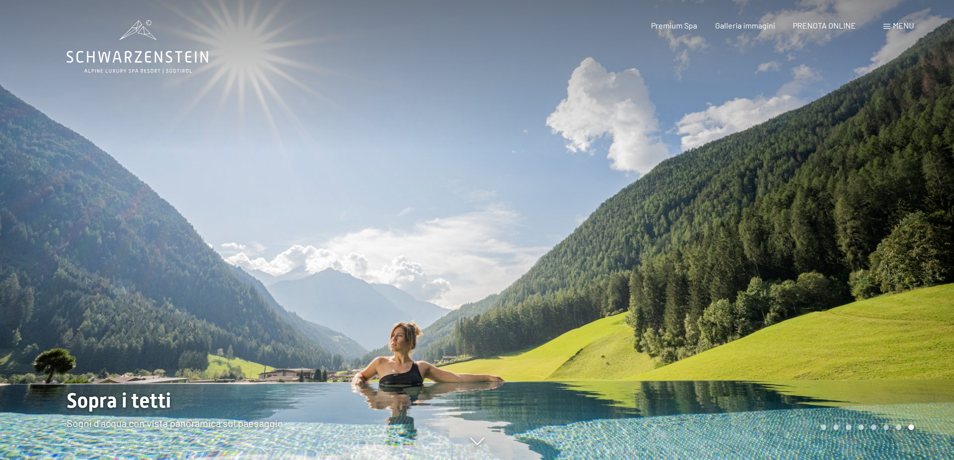
click at [864, 271] on div at bounding box center [715, 230] width 477 height 460
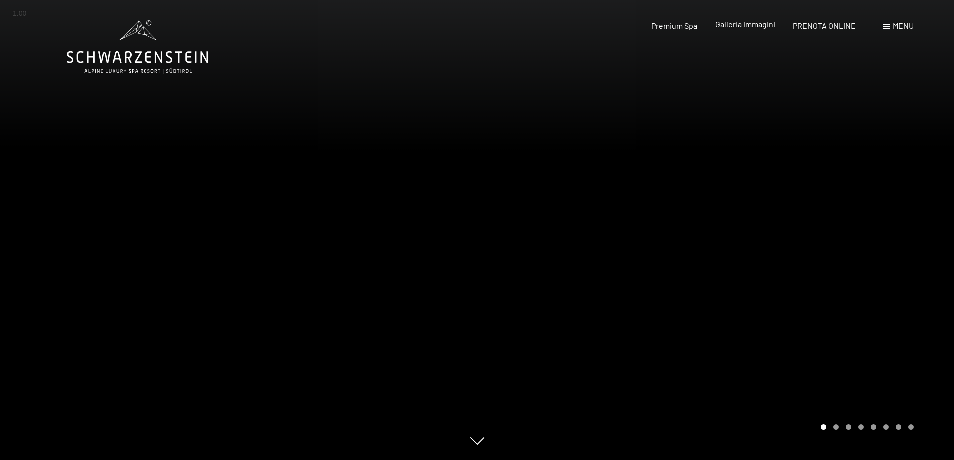
click at [742, 25] on span "Galleria immagini" at bounding box center [745, 24] width 60 height 10
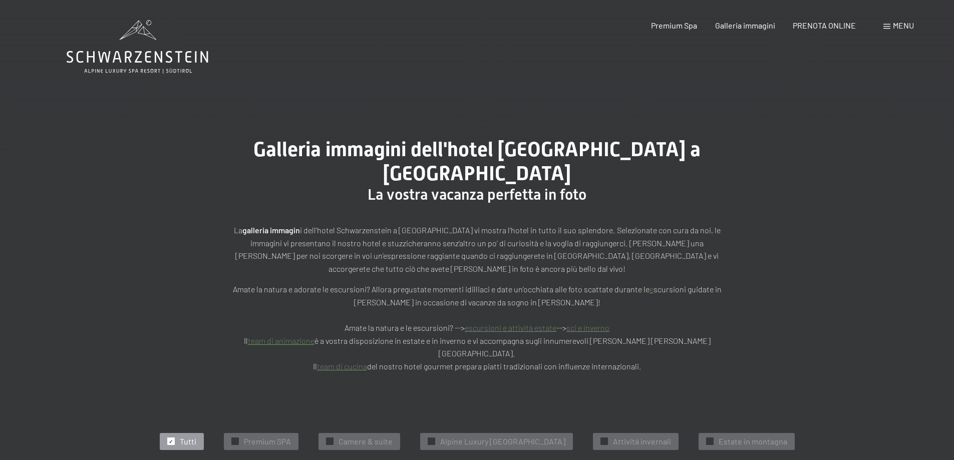
click at [904, 31] on div "Menu" at bounding box center [899, 25] width 31 height 11
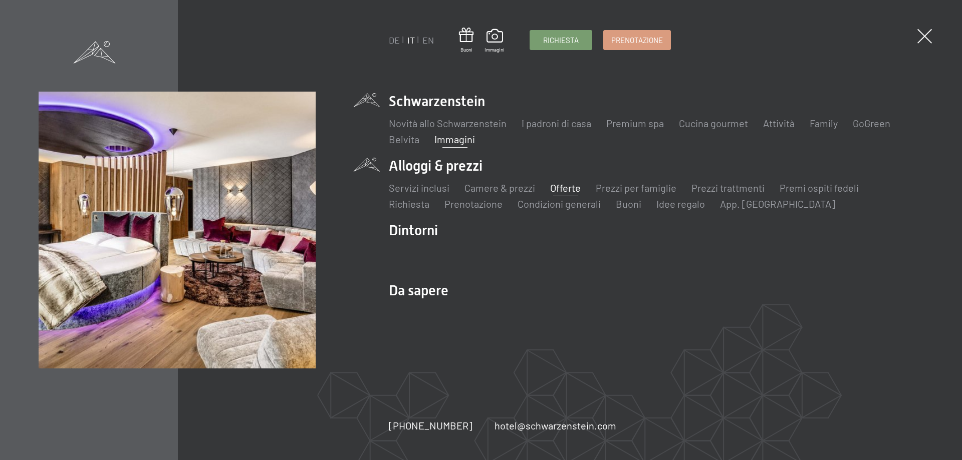
click at [565, 184] on link "Offerte" at bounding box center [565, 188] width 31 height 12
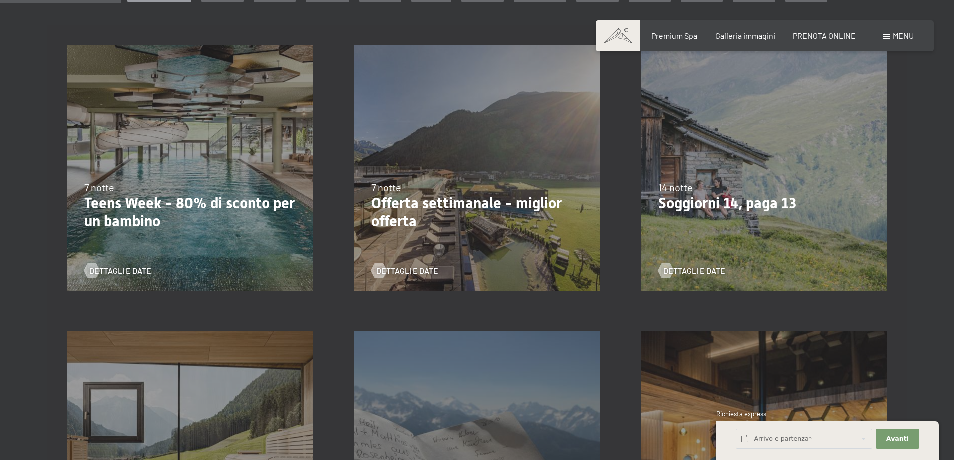
scroll to position [250, 0]
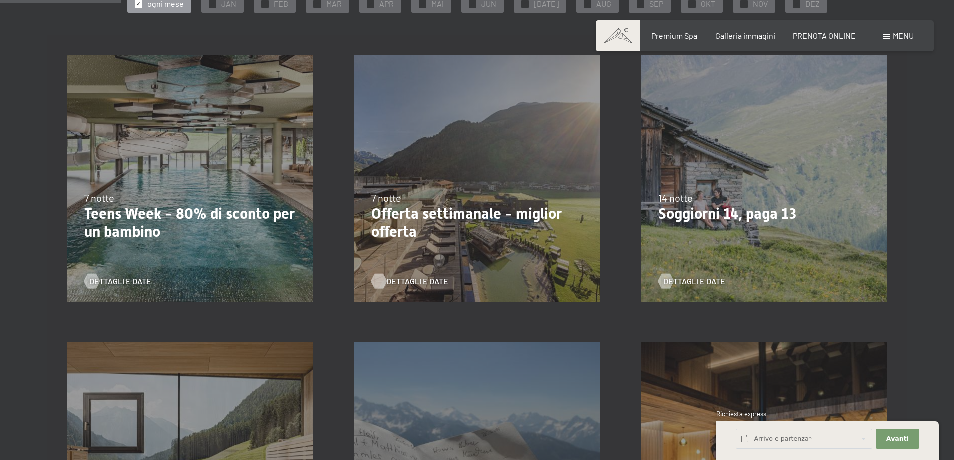
click at [407, 279] on span "Dettagli e Date" at bounding box center [417, 281] width 62 height 11
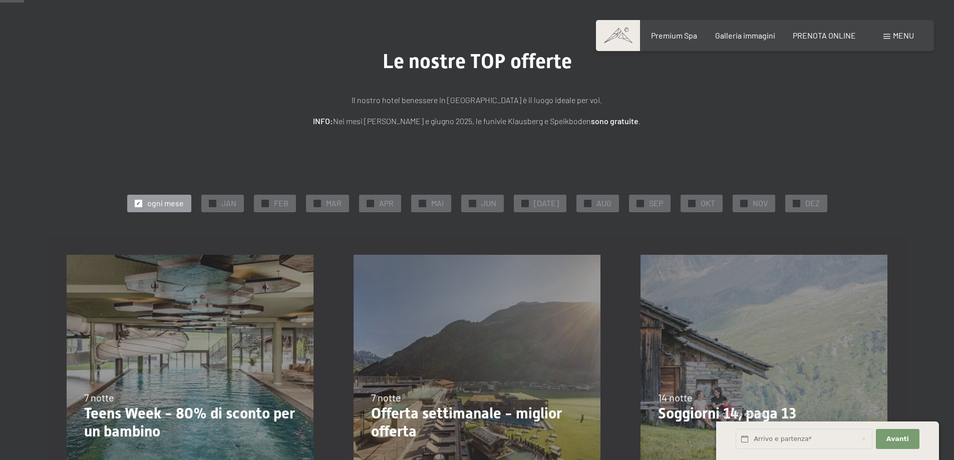
scroll to position [50, 0]
click at [527, 206] on span "✓" at bounding box center [525, 203] width 4 height 7
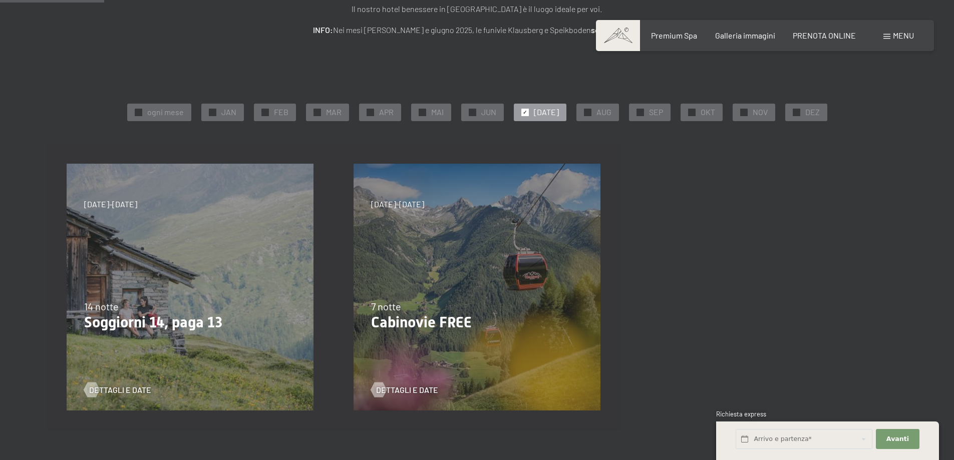
scroll to position [150, 0]
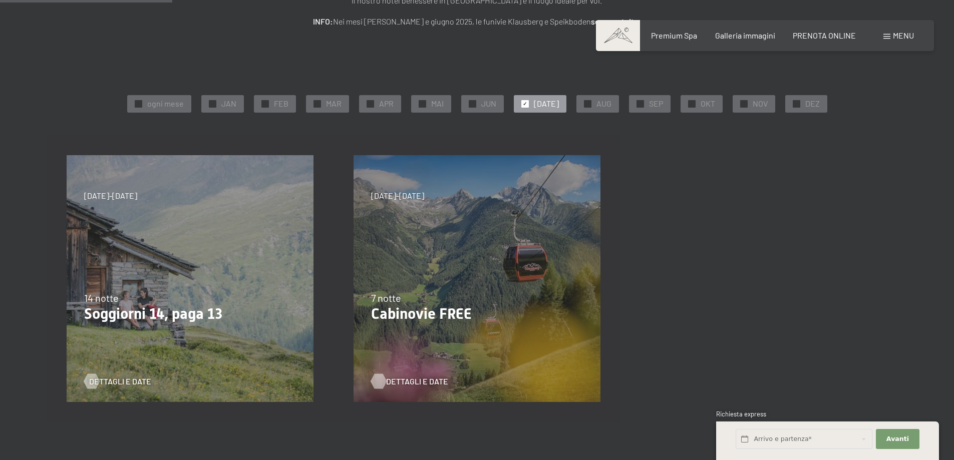
click at [405, 376] on span "Dettagli e Date" at bounding box center [417, 381] width 62 height 11
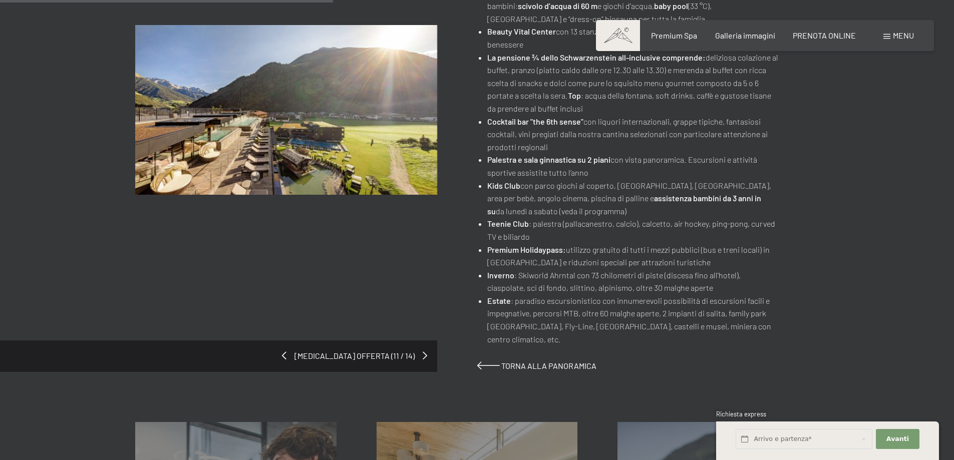
scroll to position [551, 0]
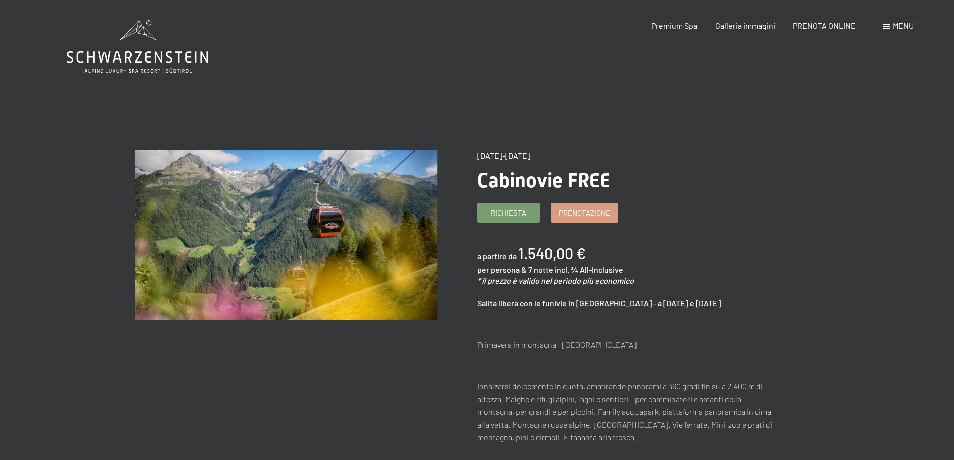
click at [889, 27] on span at bounding box center [887, 26] width 7 height 5
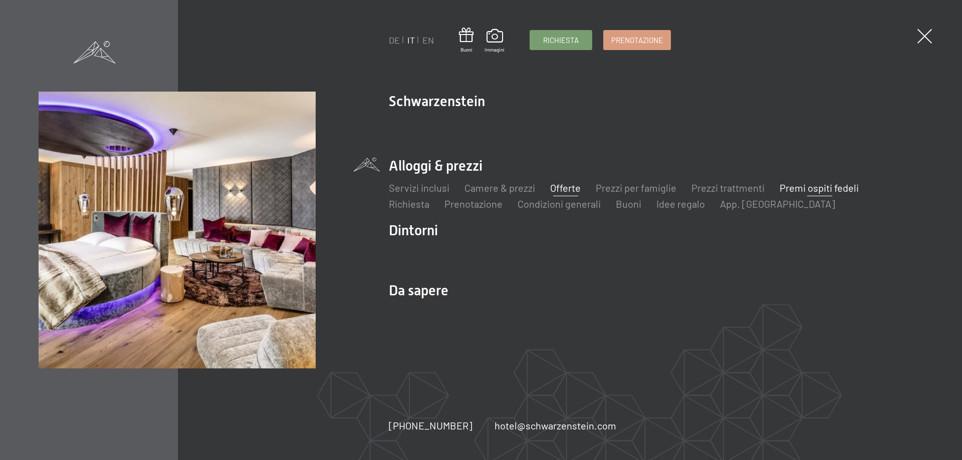
click at [789, 189] on link "Premi ospiti fedeli" at bounding box center [818, 188] width 79 height 12
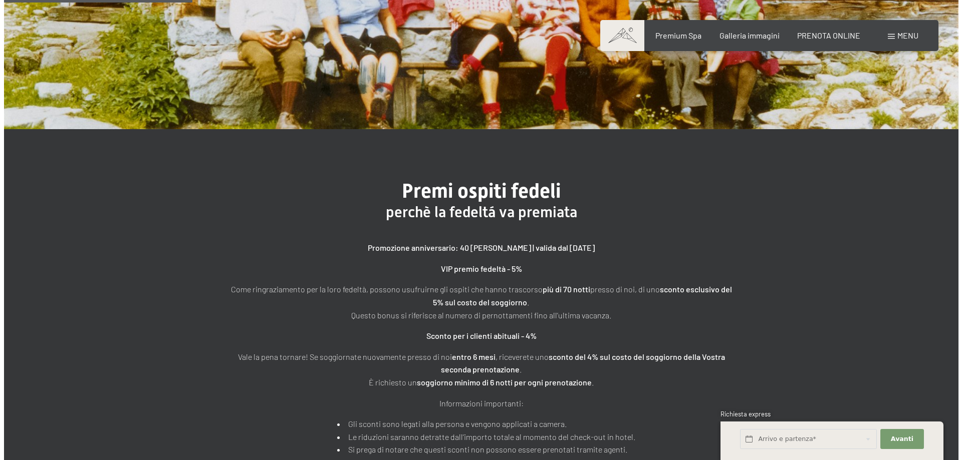
scroll to position [200, 0]
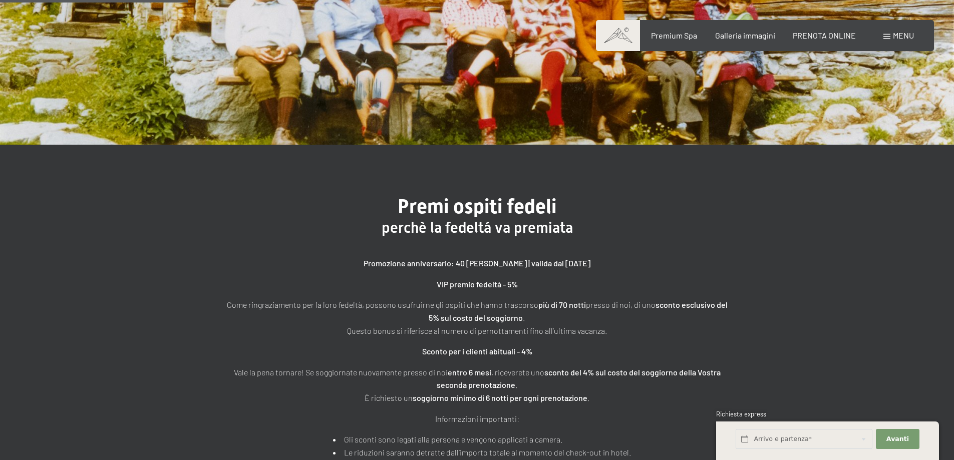
click at [898, 36] on span "Menu" at bounding box center [903, 36] width 21 height 10
